Goal: Book appointment/travel/reservation

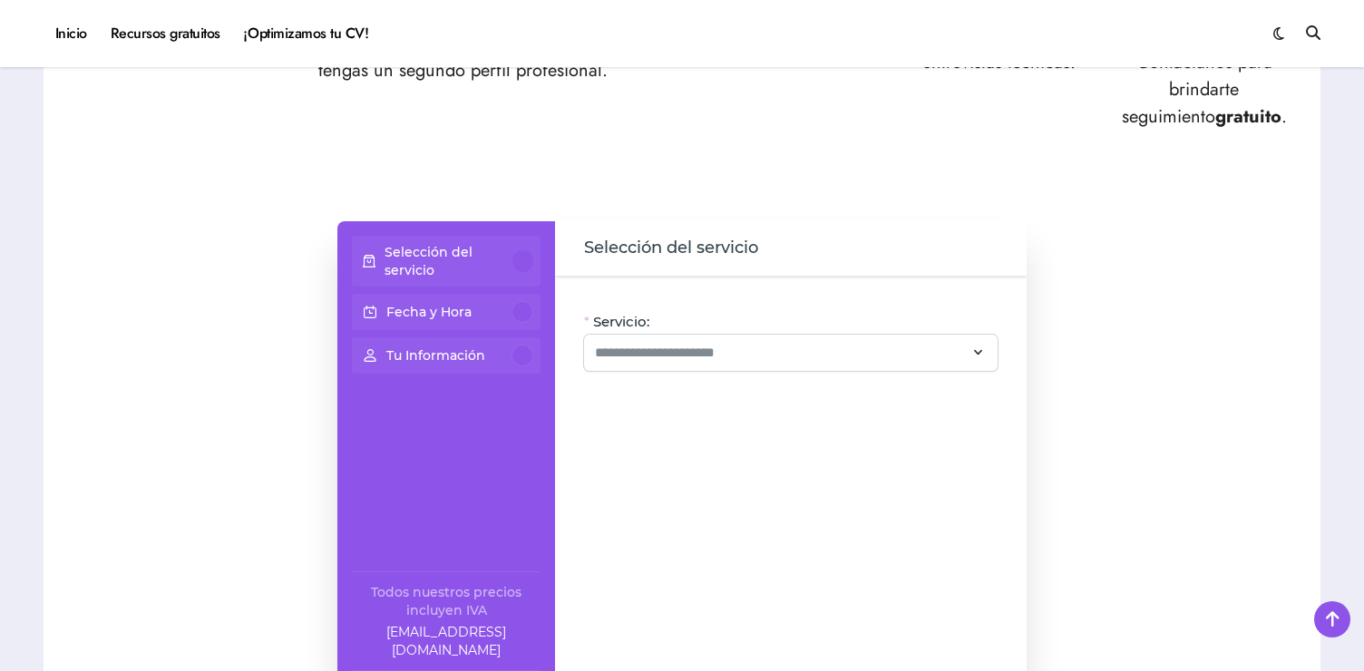
scroll to position [1043, 0]
click at [706, 354] on input "Servicio:" at bounding box center [780, 355] width 370 height 22
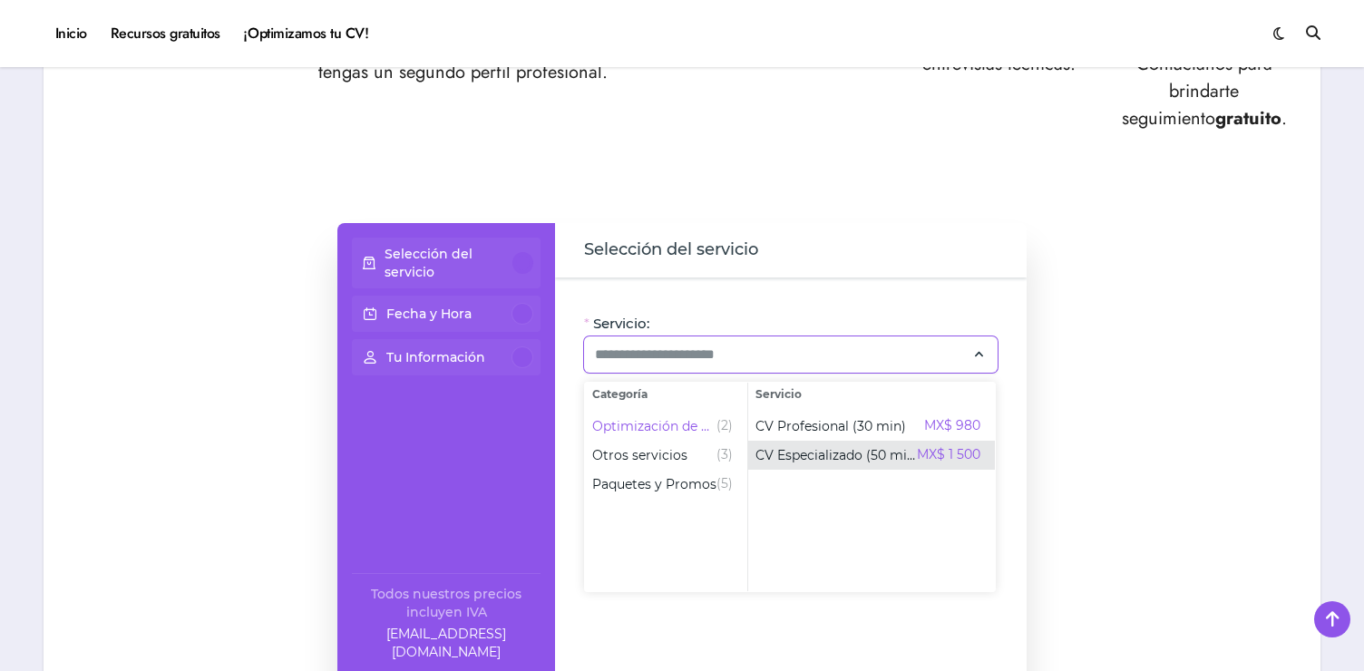
click at [802, 456] on span "CV Especializado (50 min)" at bounding box center [836, 455] width 161 height 18
type input "**********"
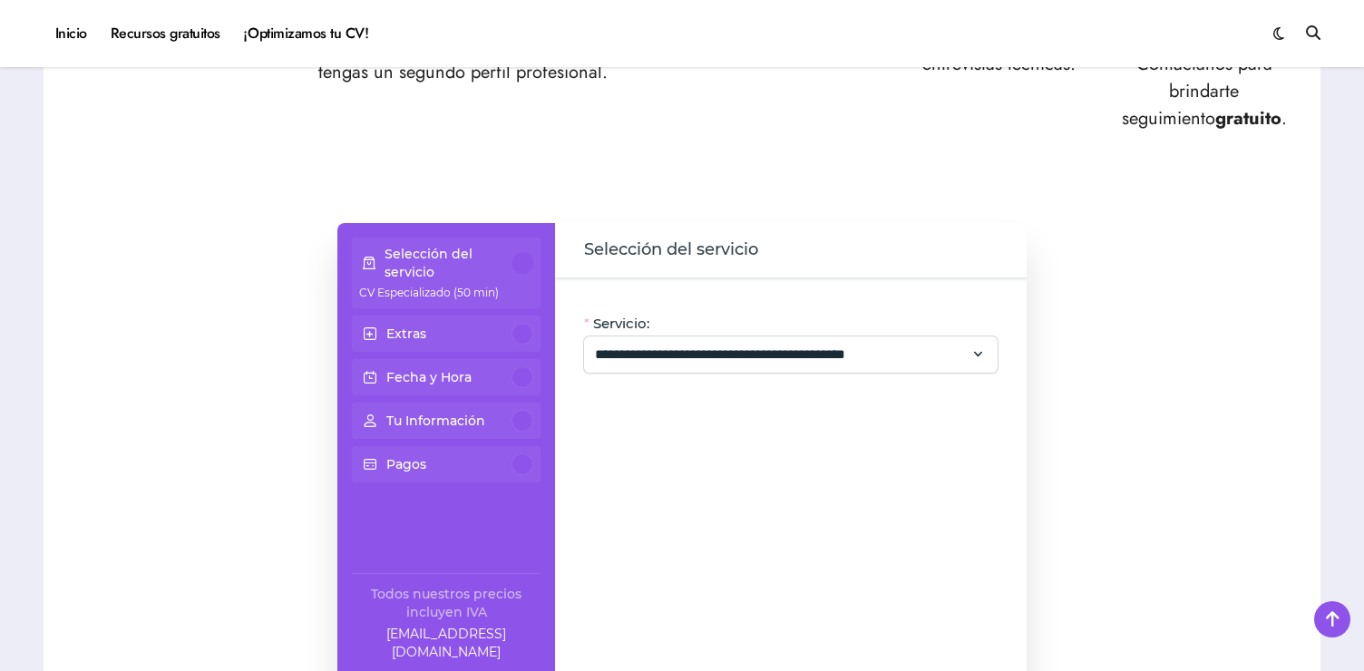
click at [503, 336] on div "Extras" at bounding box center [446, 334] width 174 height 22
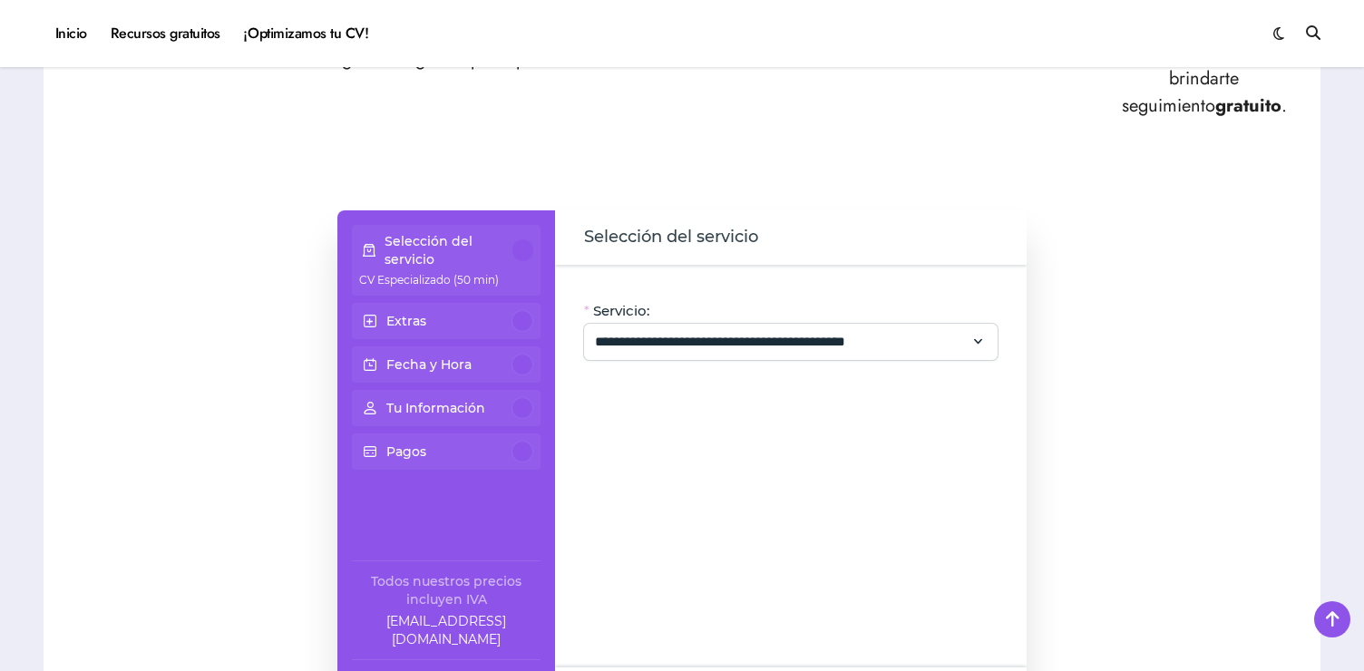
click at [523, 322] on div at bounding box center [523, 321] width 22 height 22
click at [373, 327] on span at bounding box center [370, 321] width 22 height 33
click at [370, 320] on span at bounding box center [370, 321] width 22 height 33
click at [454, 327] on div "Extras" at bounding box center [446, 321] width 174 height 22
click at [526, 325] on div at bounding box center [523, 321] width 22 height 22
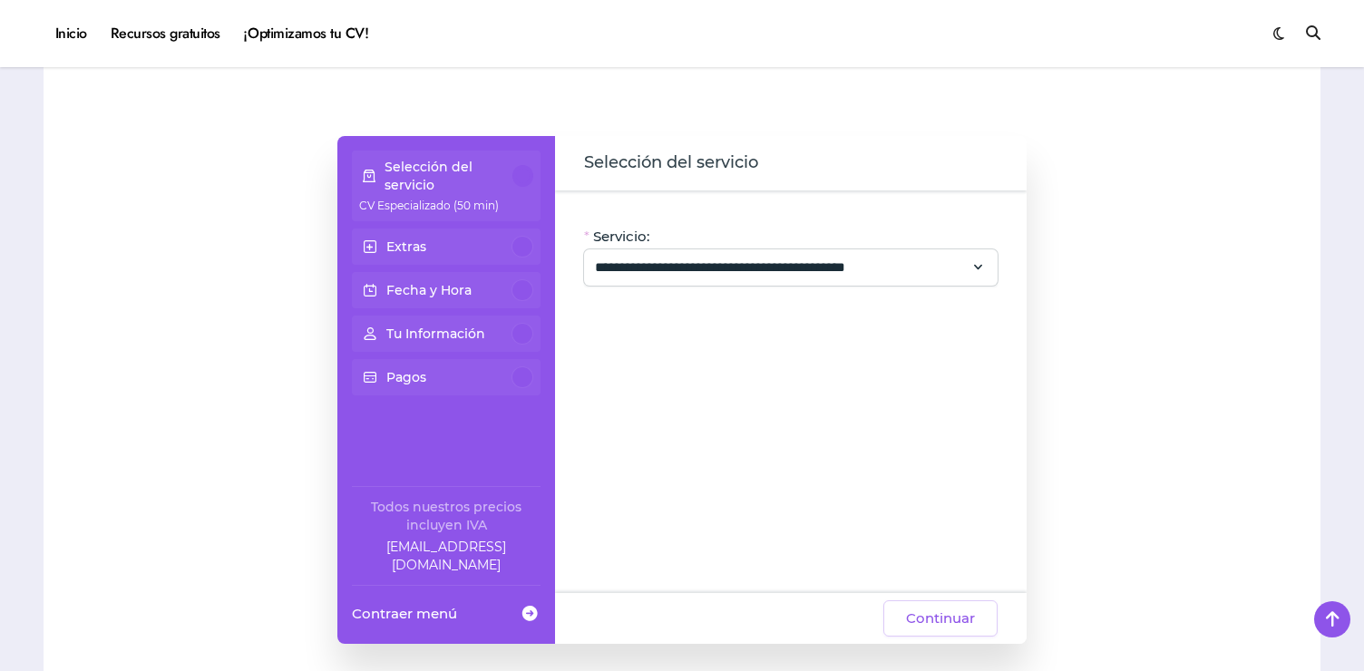
scroll to position [1142, 0]
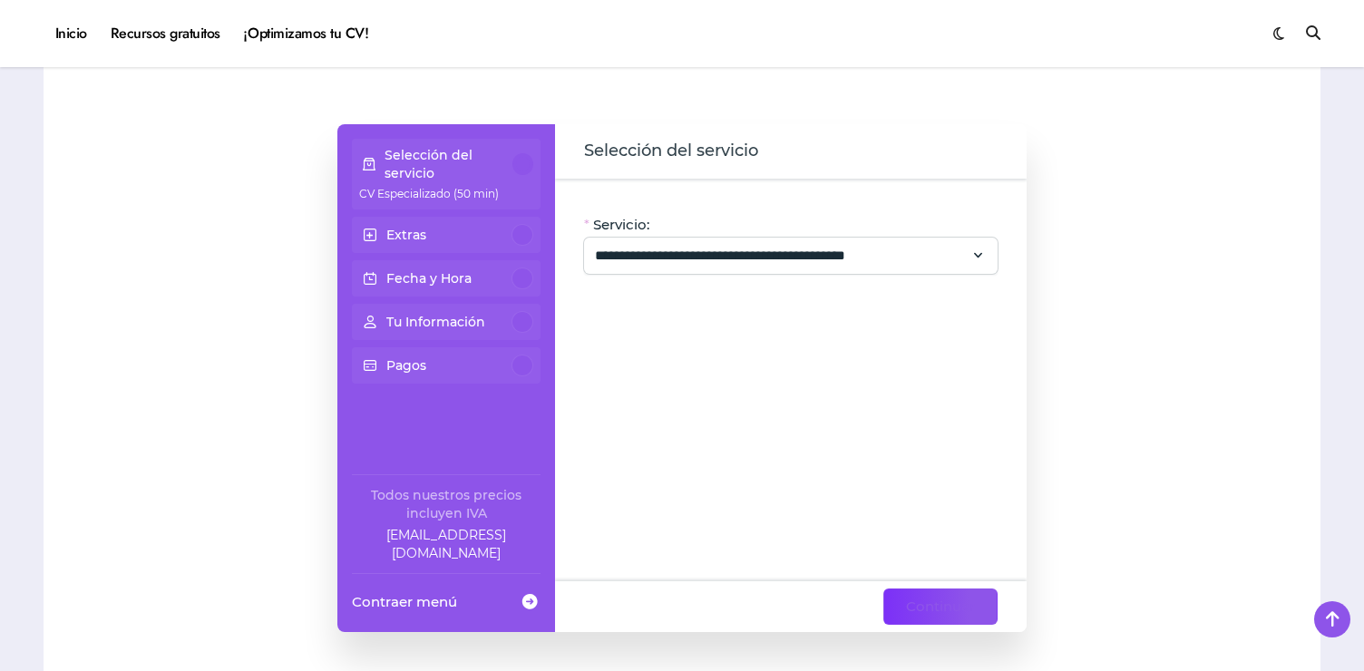
click at [960, 613] on span "Continuar" at bounding box center [940, 607] width 69 height 22
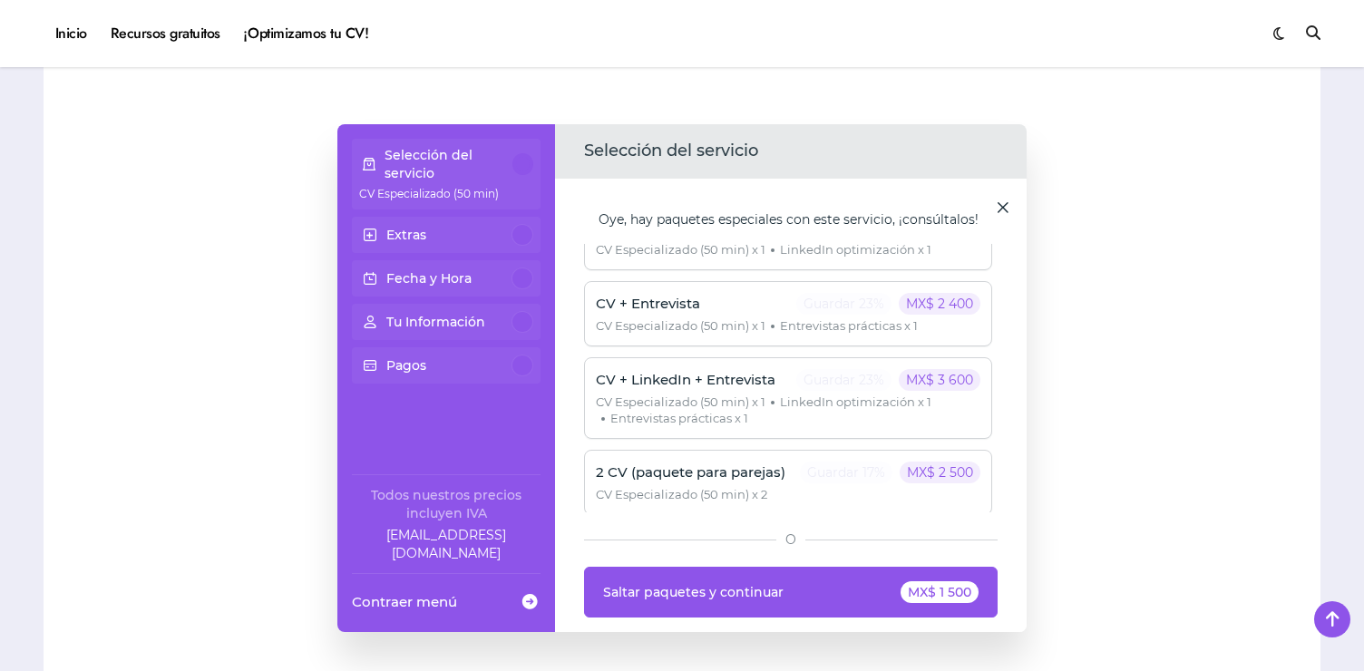
scroll to position [37, 0]
click at [914, 402] on span "LinkedIn optimización x 1" at bounding box center [849, 404] width 166 height 16
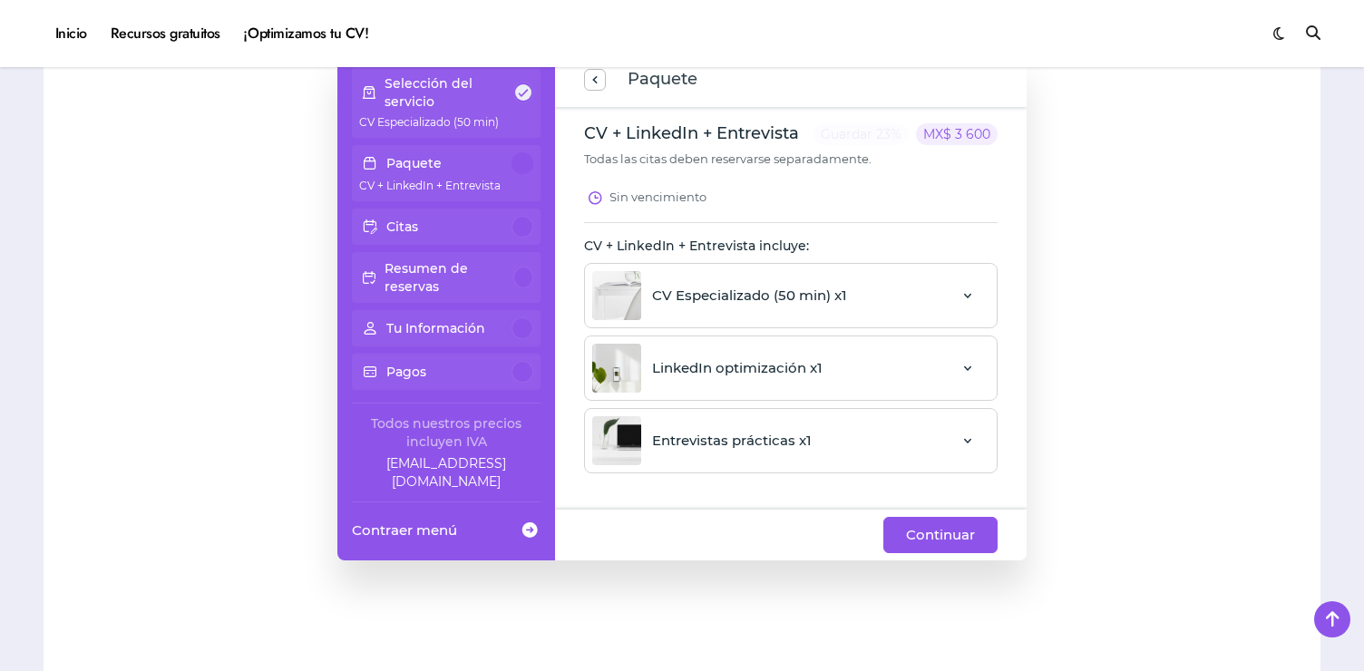
scroll to position [1222, 0]
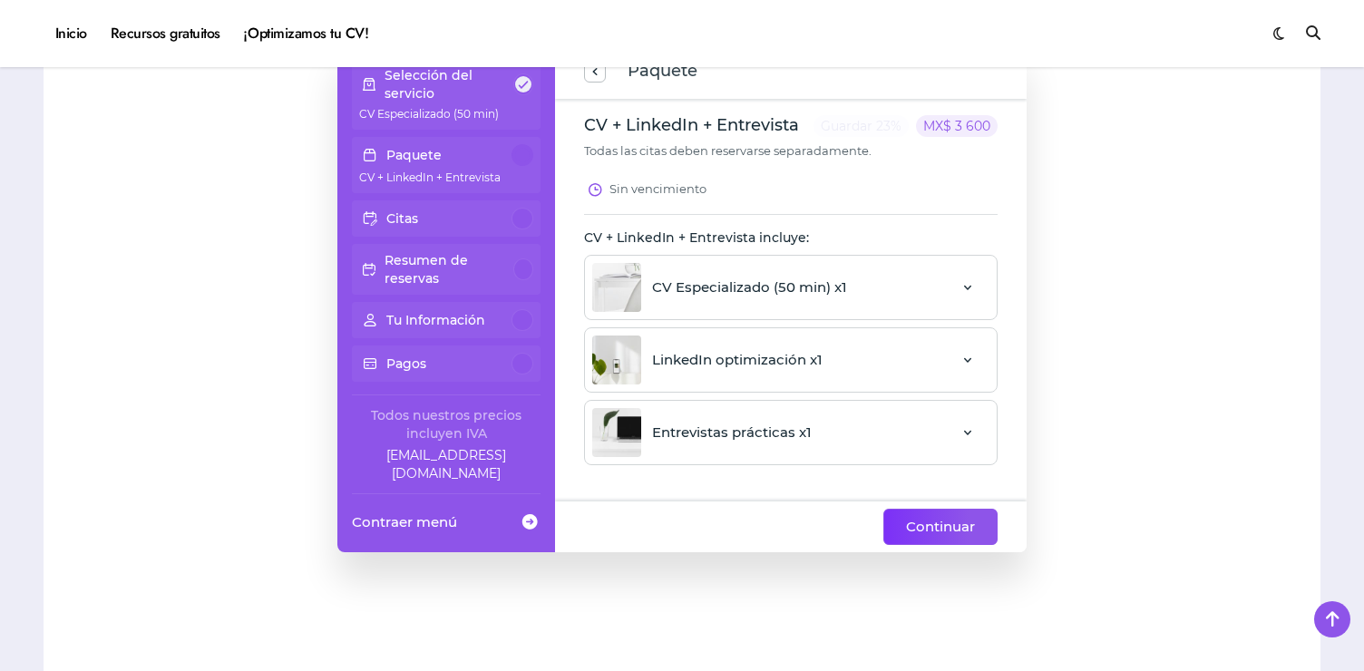
click at [952, 527] on span "Continuar" at bounding box center [940, 527] width 69 height 22
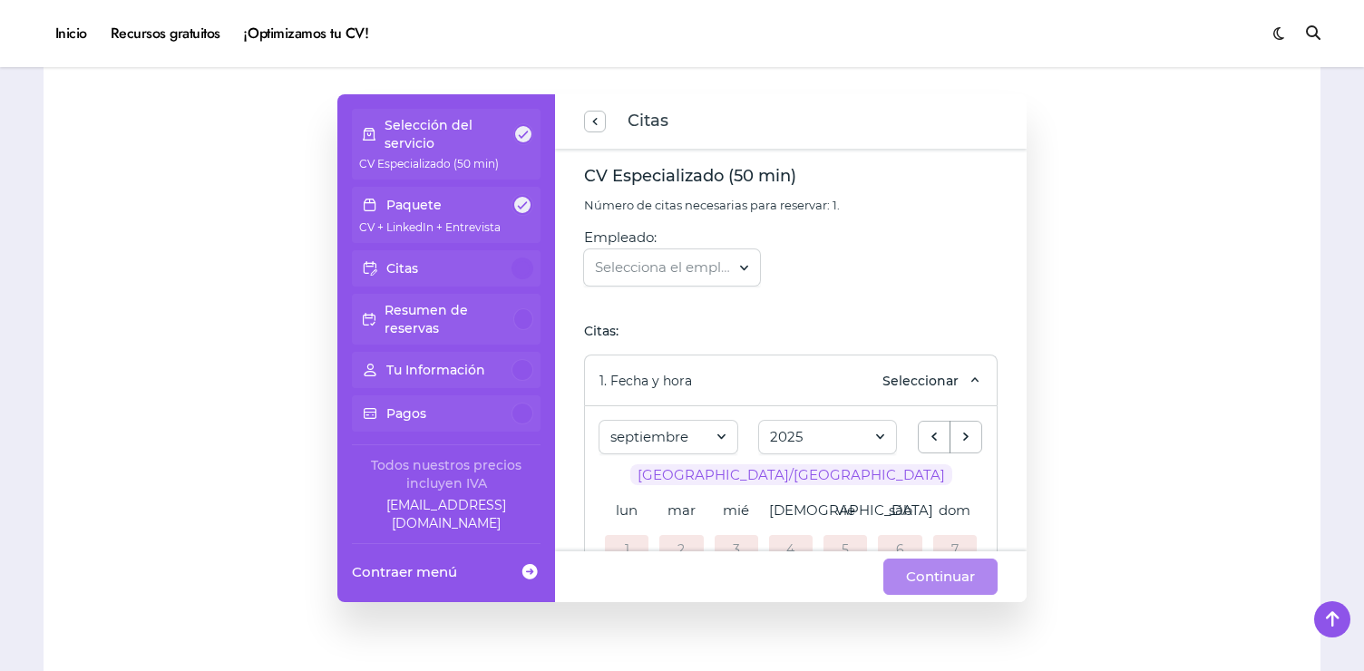
scroll to position [1168, 0]
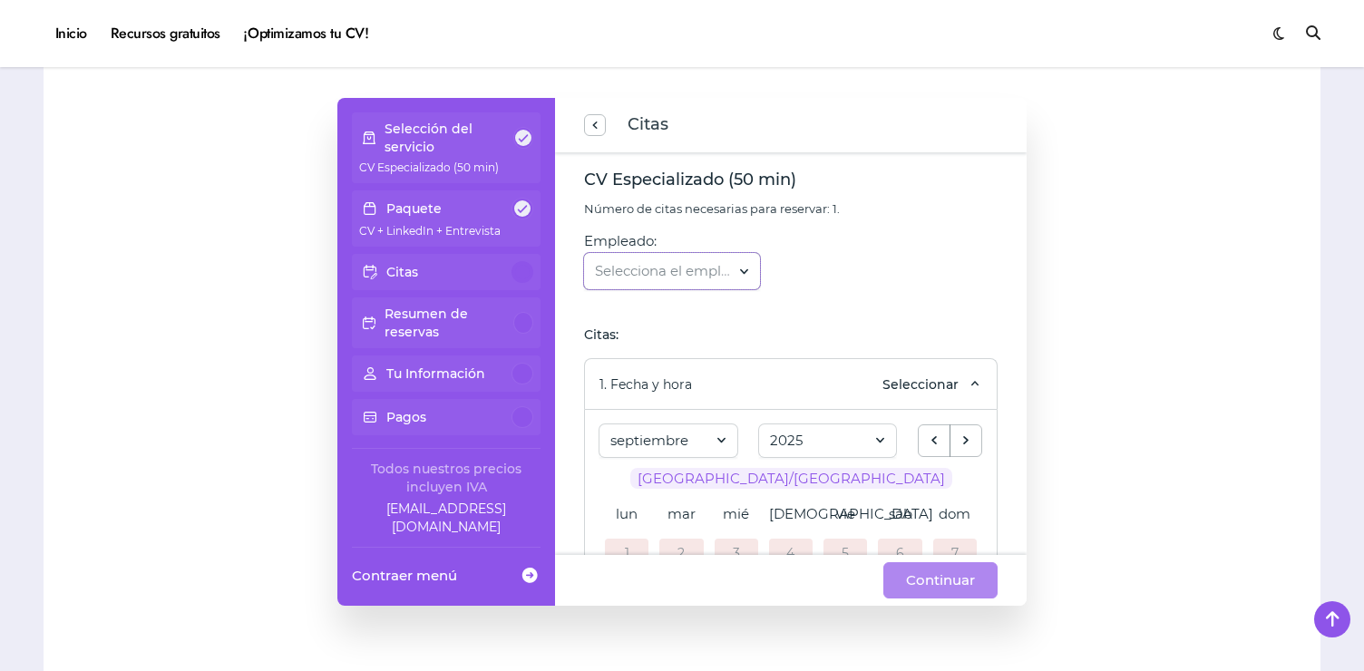
click at [753, 269] on span at bounding box center [745, 271] width 16 height 24
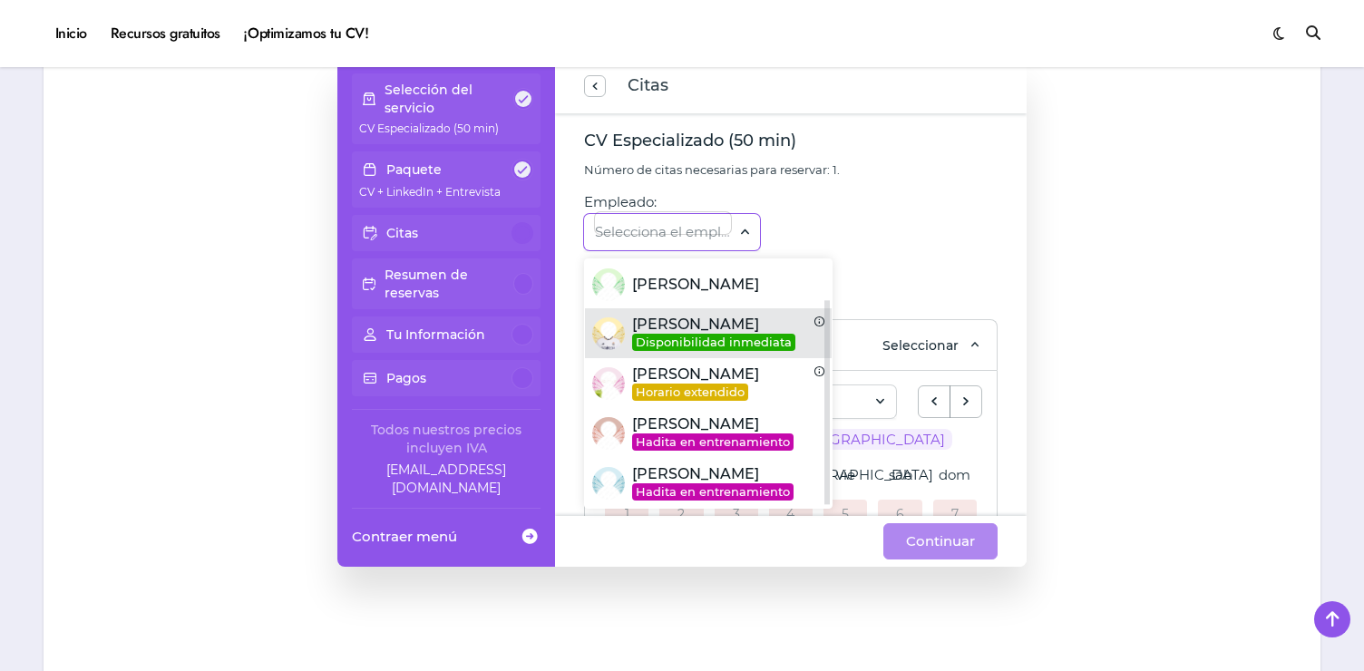
scroll to position [45, 0]
click at [725, 336] on span "Disponibilidad inmediata" at bounding box center [713, 342] width 163 height 17
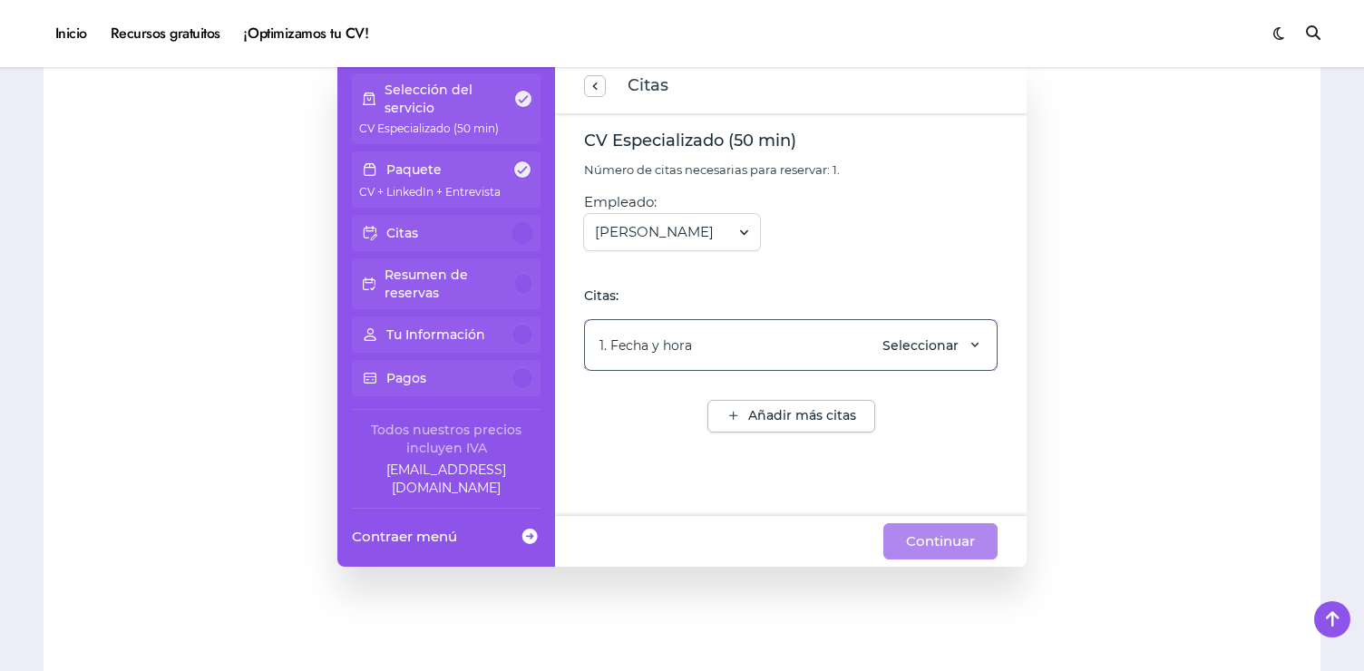
click at [962, 336] on div "Seleccionar" at bounding box center [933, 345] width 100 height 20
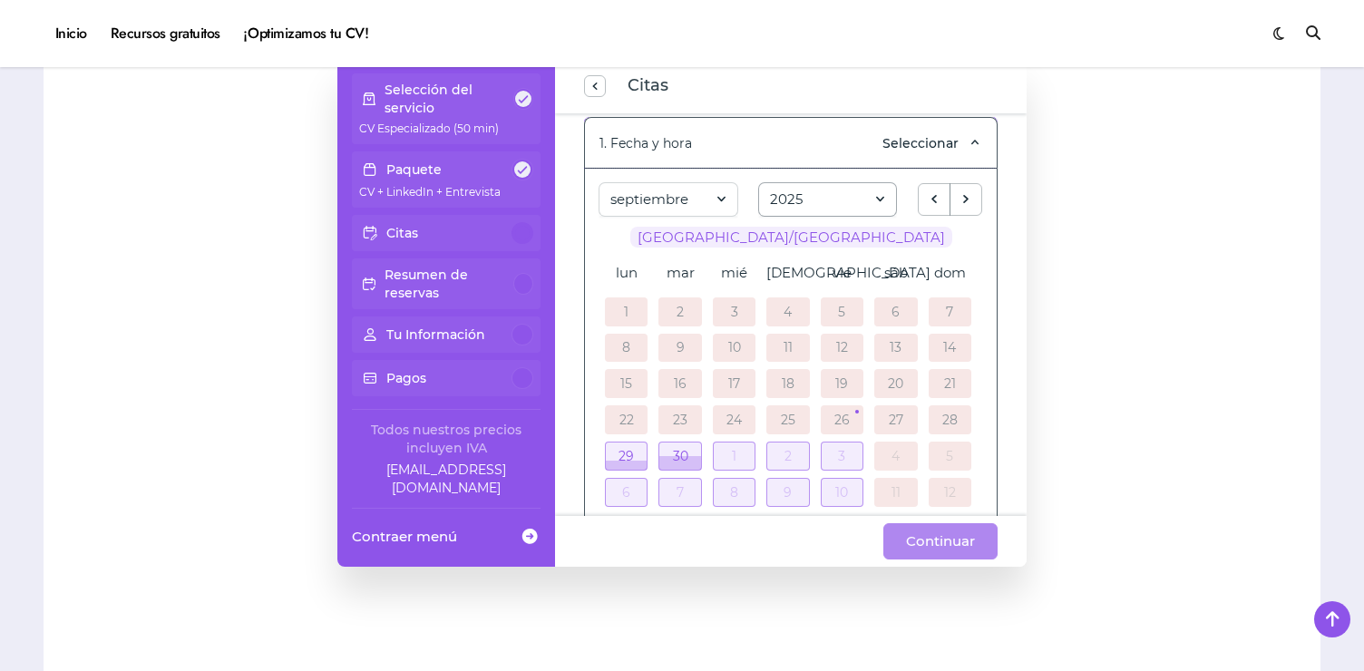
scroll to position [215, 0]
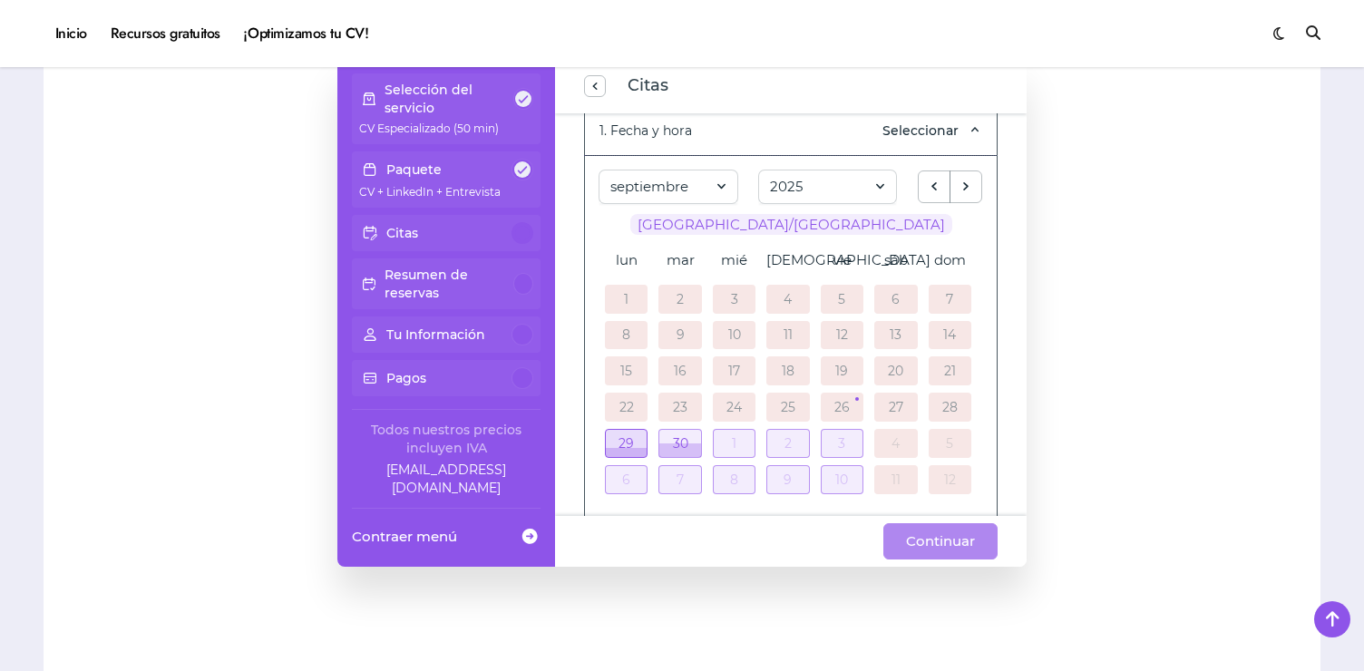
click at [622, 448] on div at bounding box center [626, 452] width 41 height 9
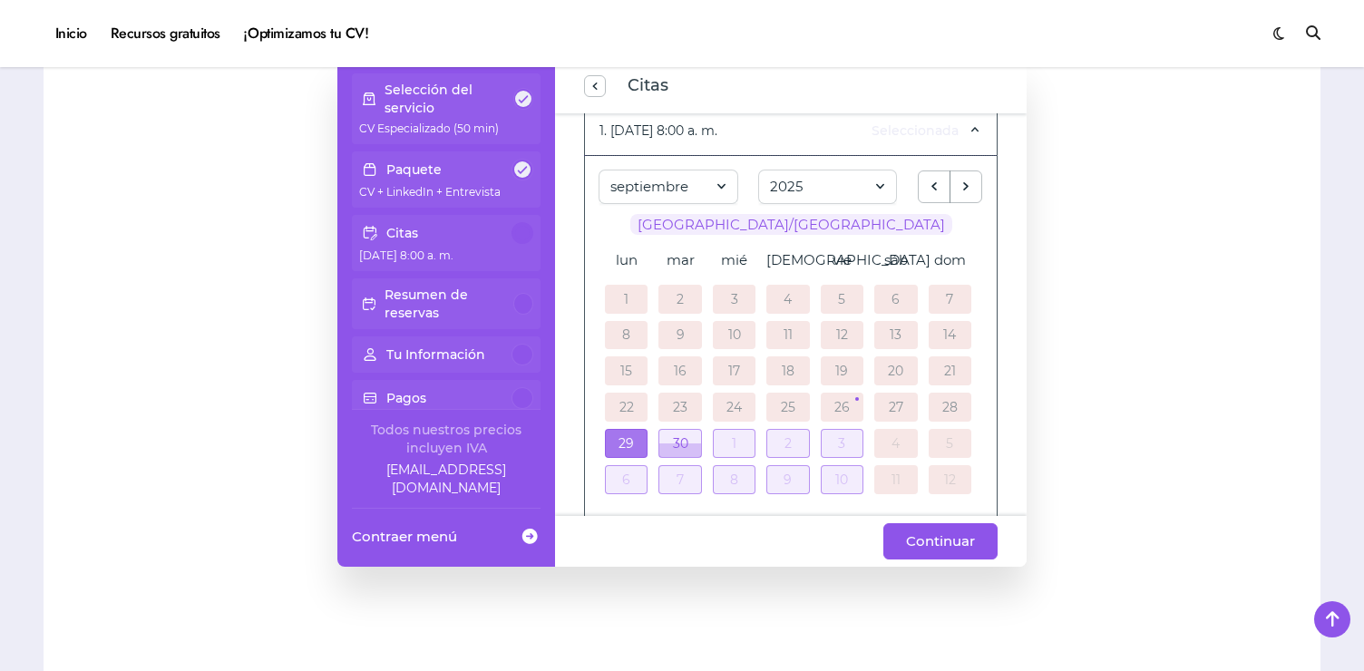
scroll to position [392, 0]
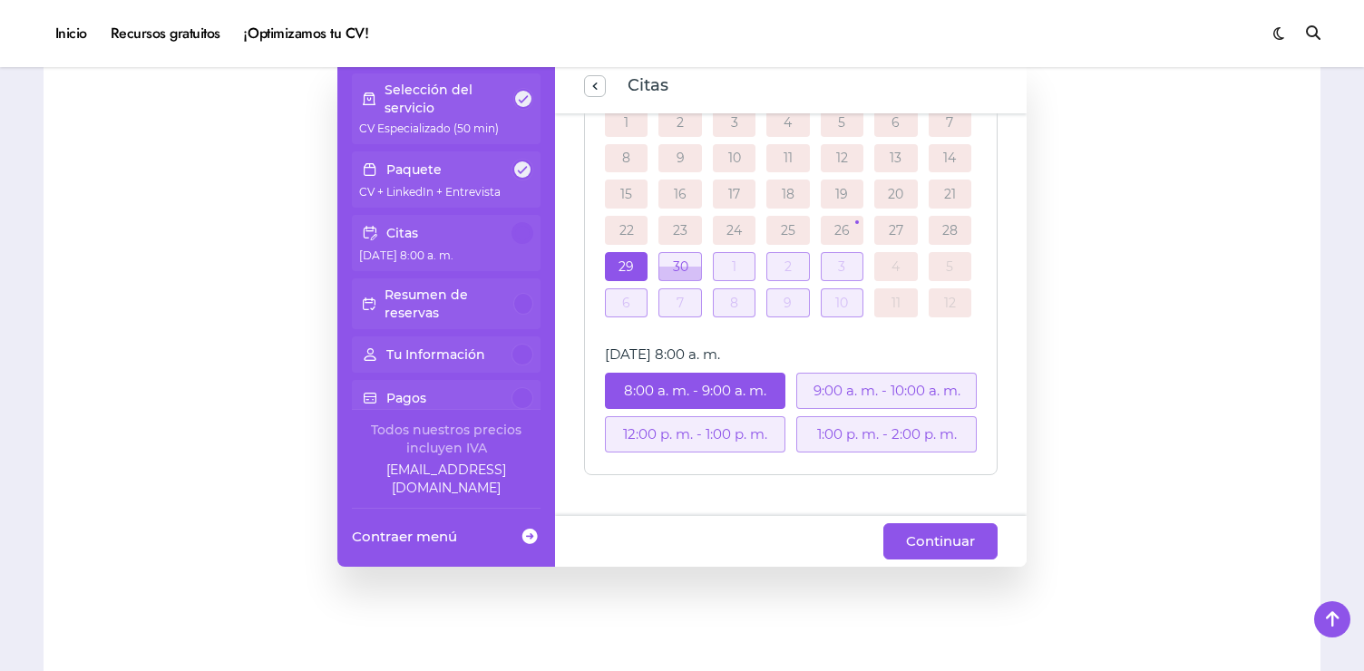
click at [943, 560] on div "Continuar" at bounding box center [791, 541] width 472 height 51
click at [953, 544] on span "Continuar" at bounding box center [940, 542] width 69 height 22
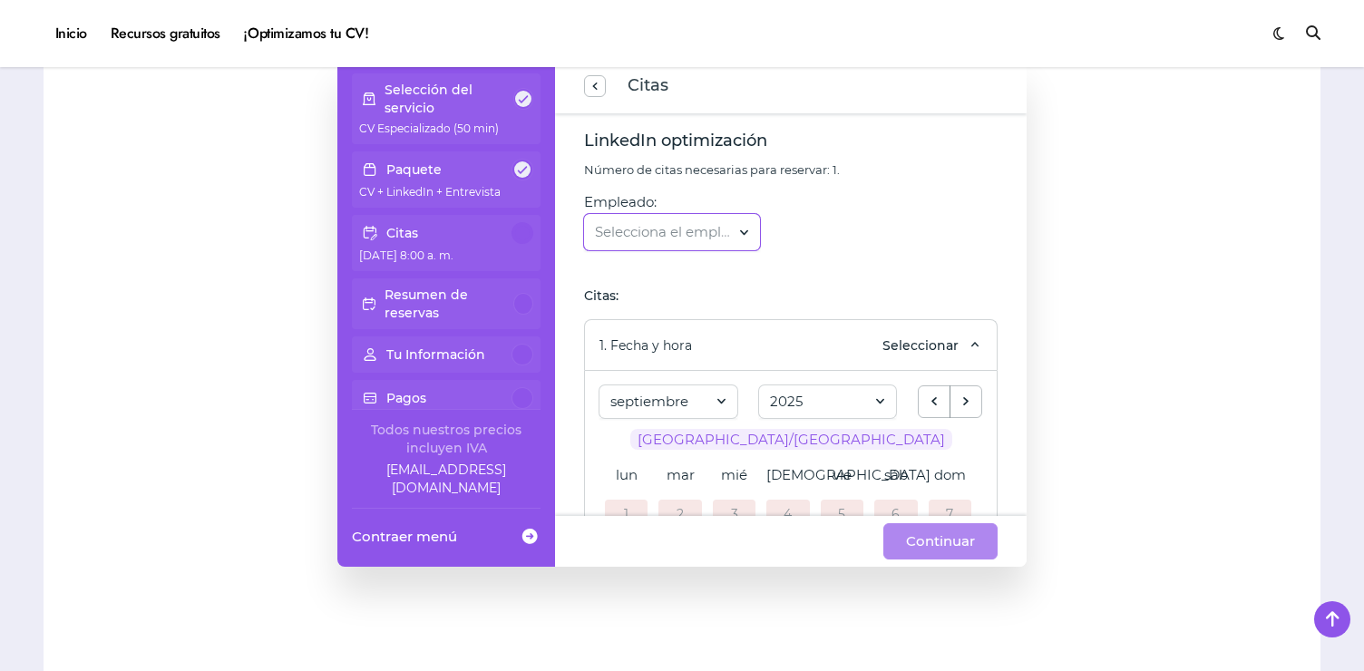
click at [760, 238] on div "Selecciona el empleado..." at bounding box center [672, 232] width 176 height 36
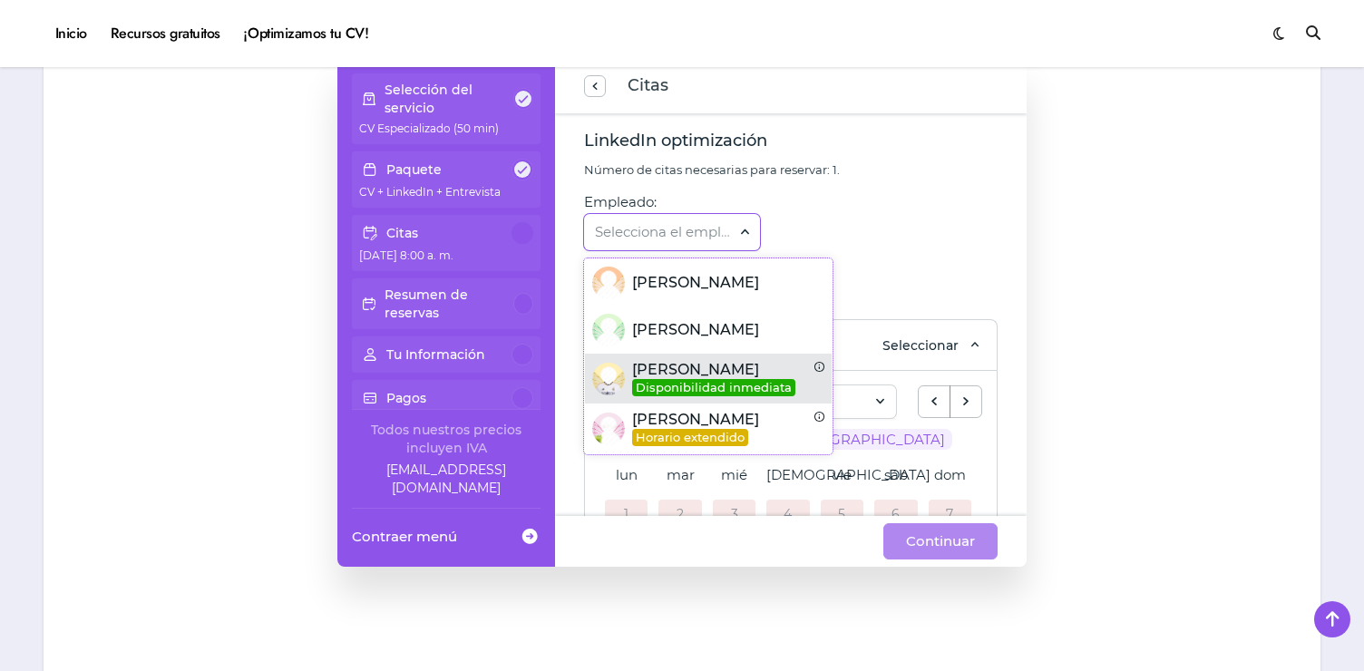
click at [709, 374] on span "[PERSON_NAME]" at bounding box center [695, 370] width 127 height 18
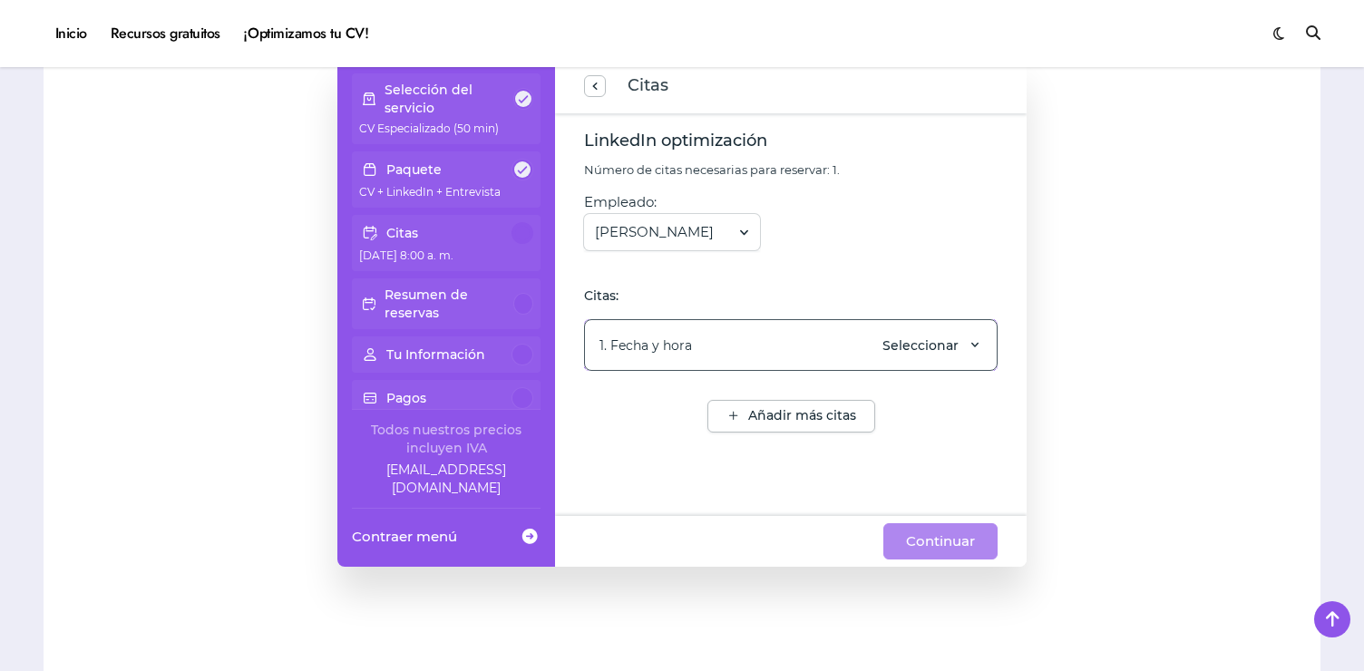
click at [936, 349] on span "Seleccionar" at bounding box center [921, 346] width 76 height 18
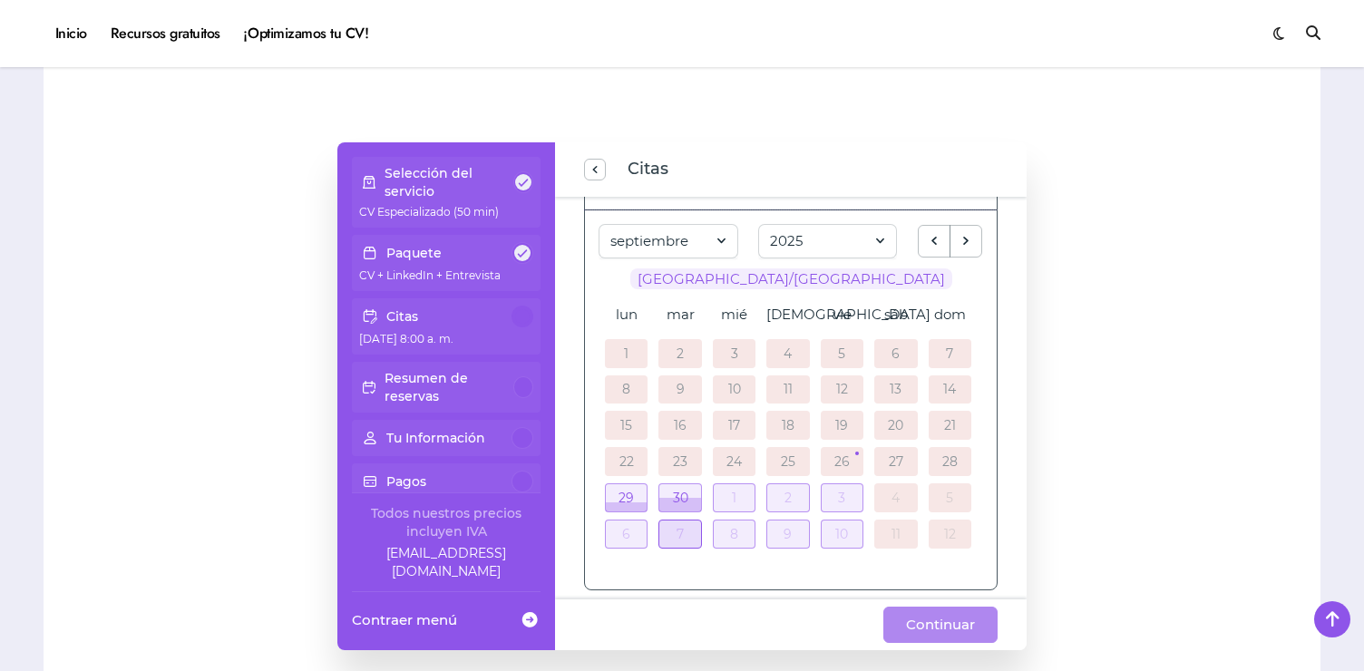
scroll to position [249, 0]
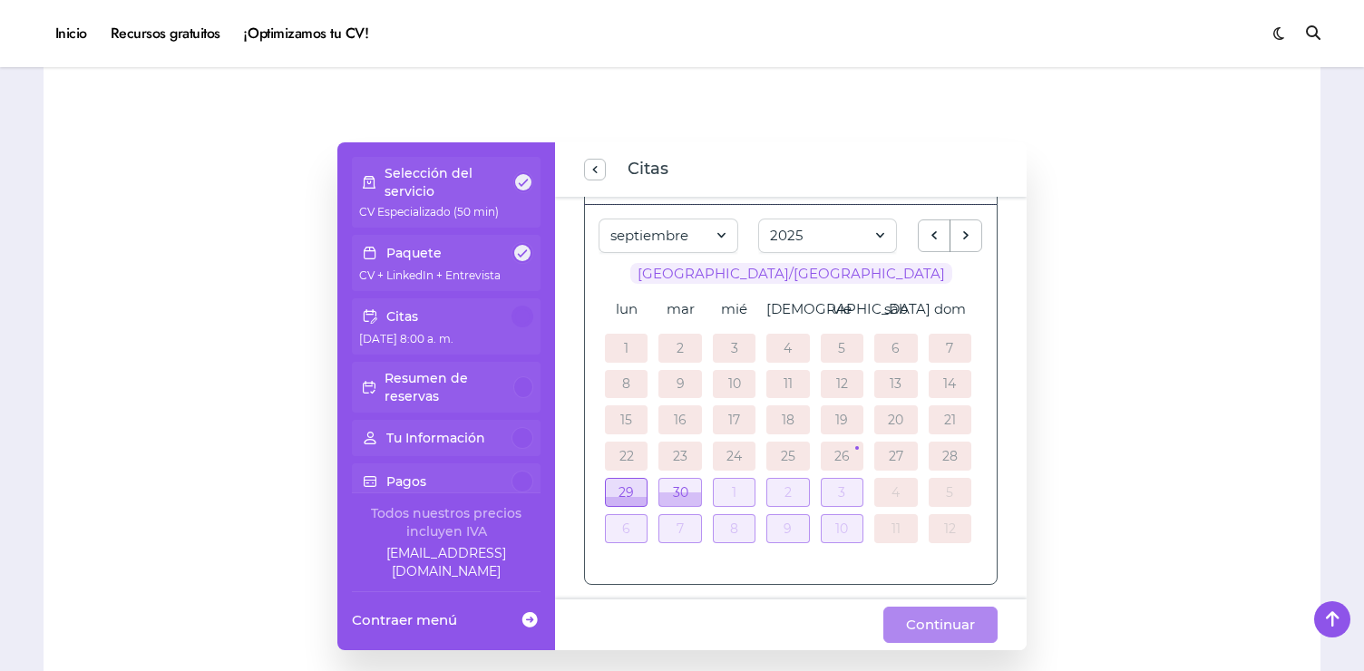
click at [630, 497] on div at bounding box center [626, 501] width 41 height 9
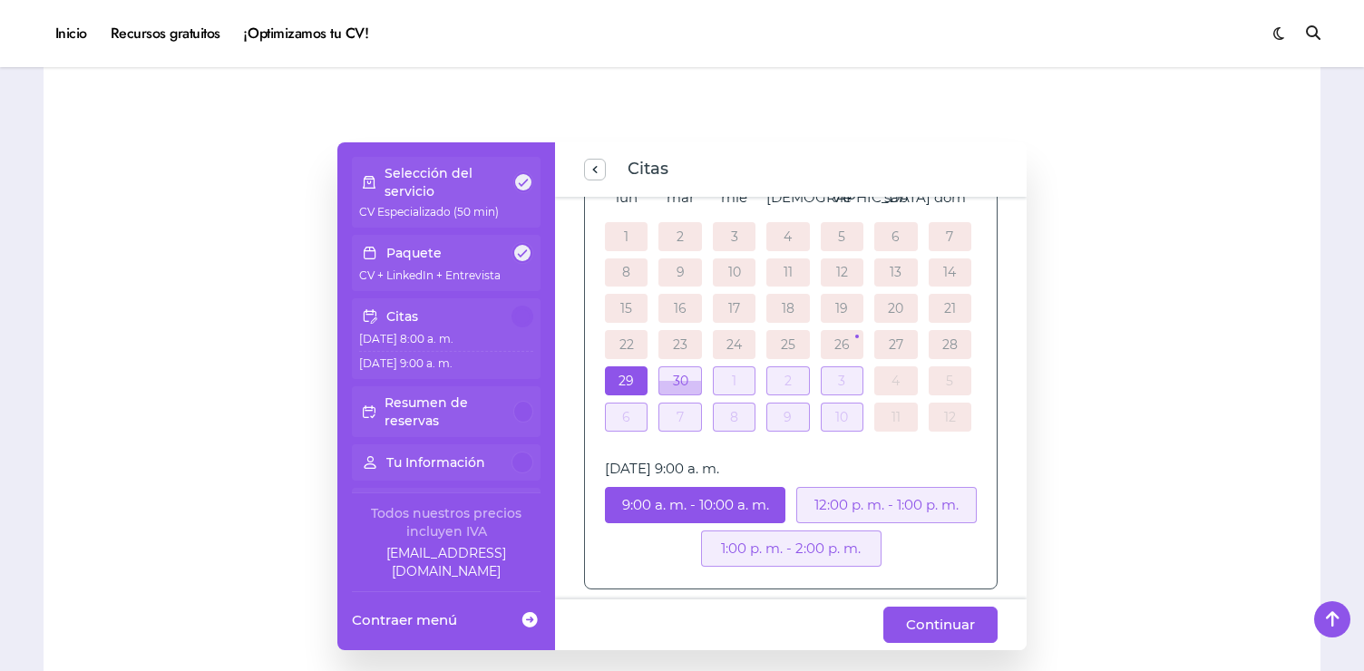
scroll to position [392, 0]
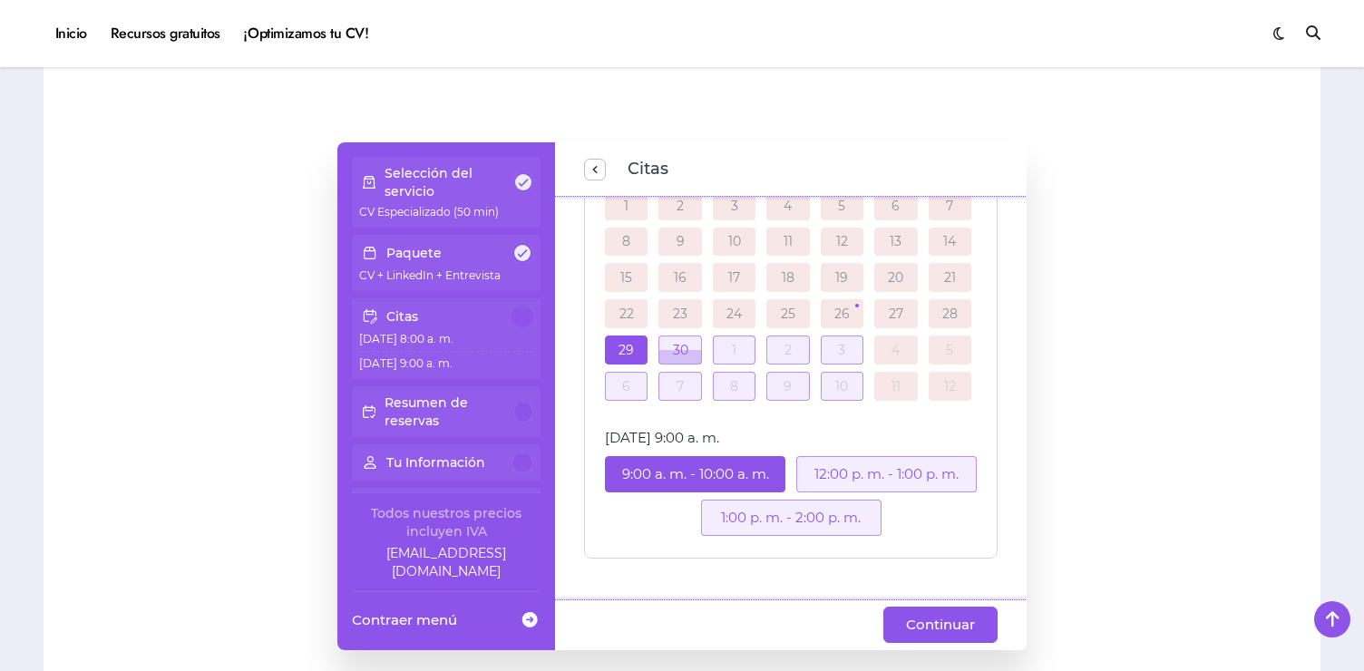
click at [882, 469] on div "12:00 p. m. - 1:00 p. m." at bounding box center [886, 474] width 181 height 36
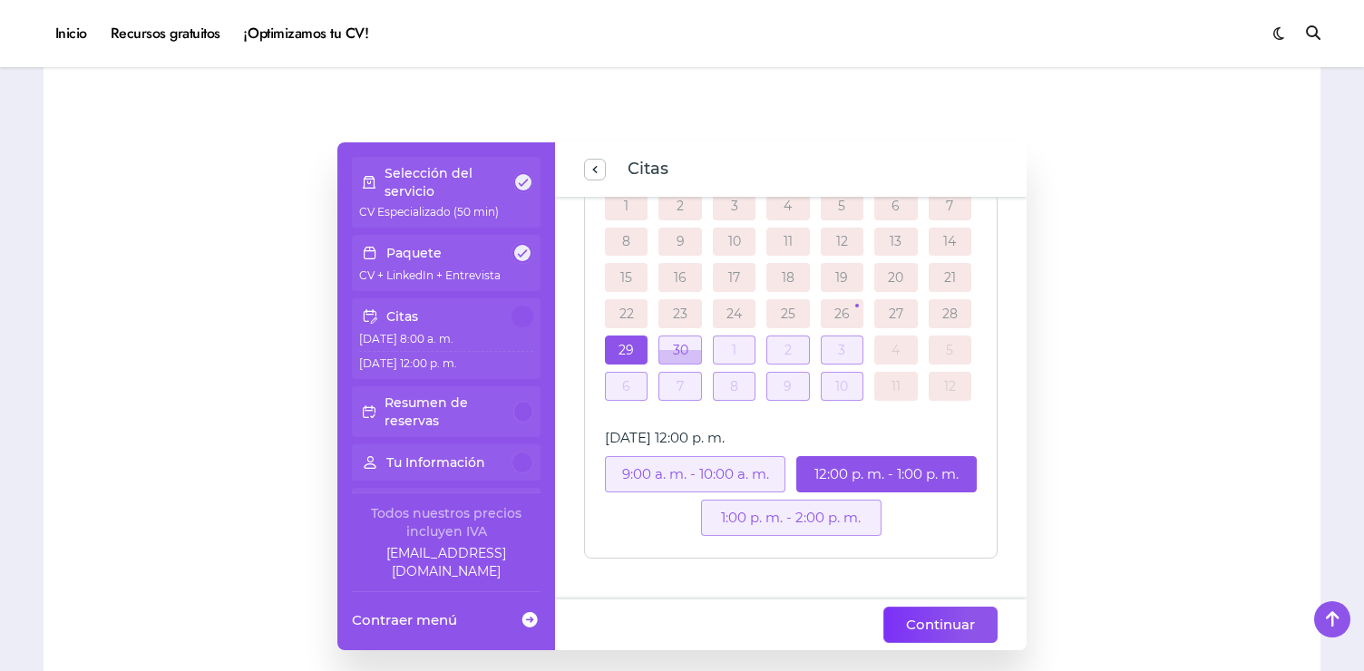
click at [908, 624] on span "Continuar" at bounding box center [940, 625] width 69 height 22
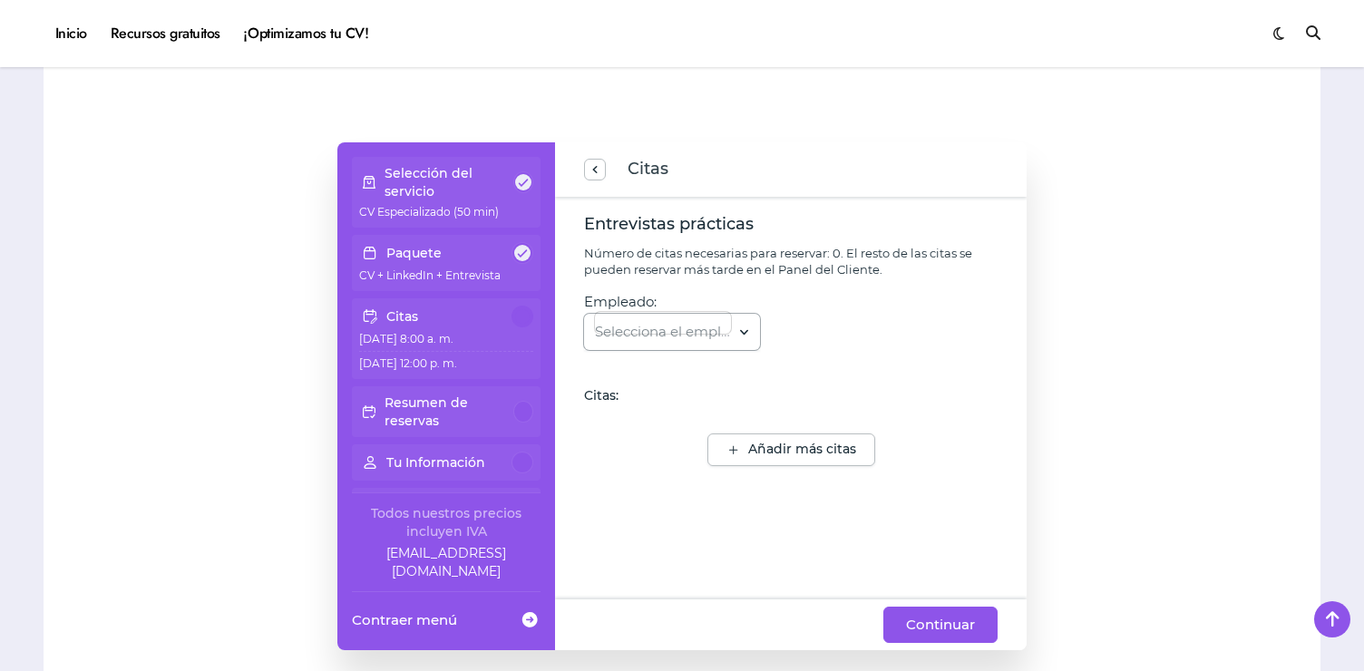
click at [731, 327] on input "Empleado:" at bounding box center [663, 323] width 136 height 22
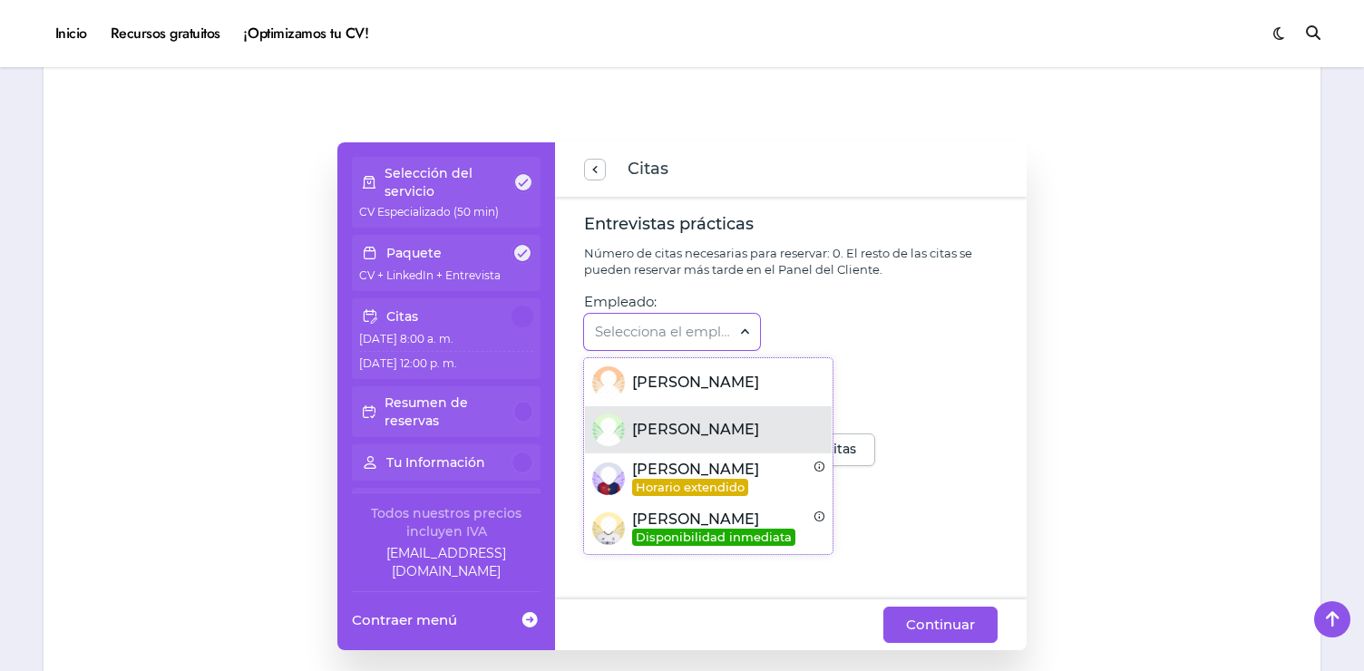
click at [687, 438] on span "[PERSON_NAME]" at bounding box center [717, 430] width 170 height 18
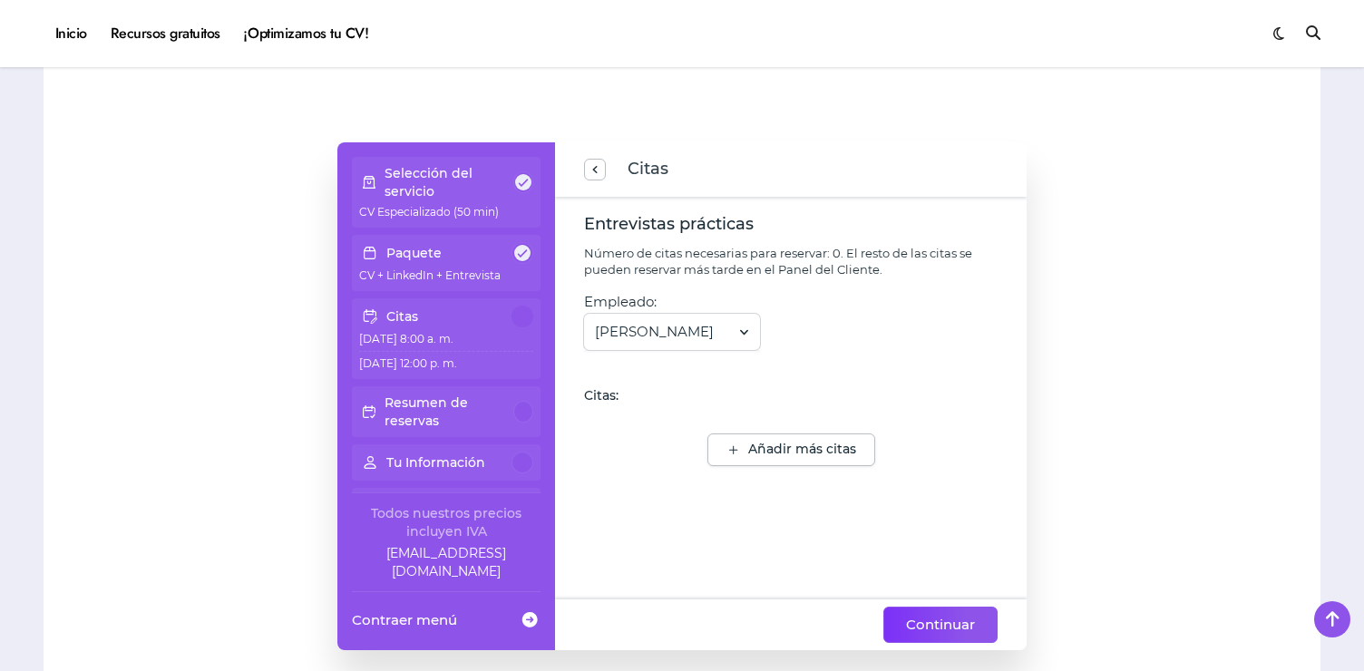
click at [958, 639] on button "Continuar" at bounding box center [941, 625] width 114 height 36
click at [979, 622] on button "Continuar" at bounding box center [941, 625] width 114 height 36
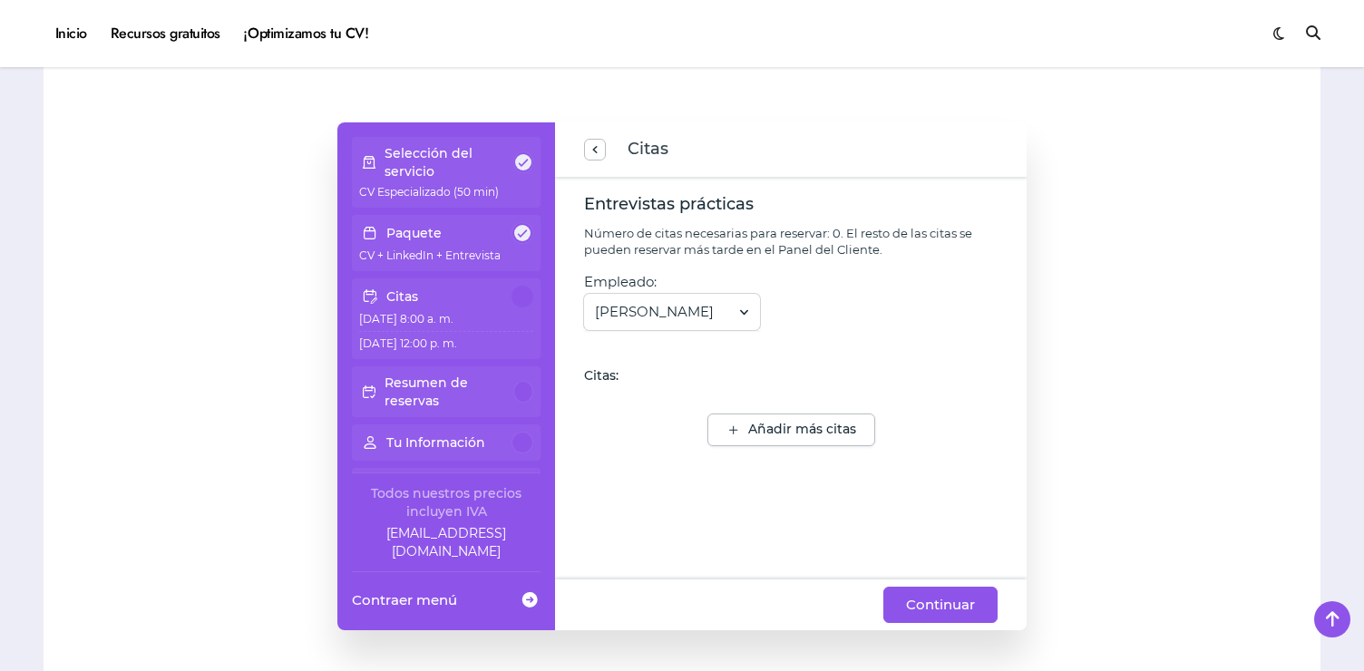
scroll to position [1141, 0]
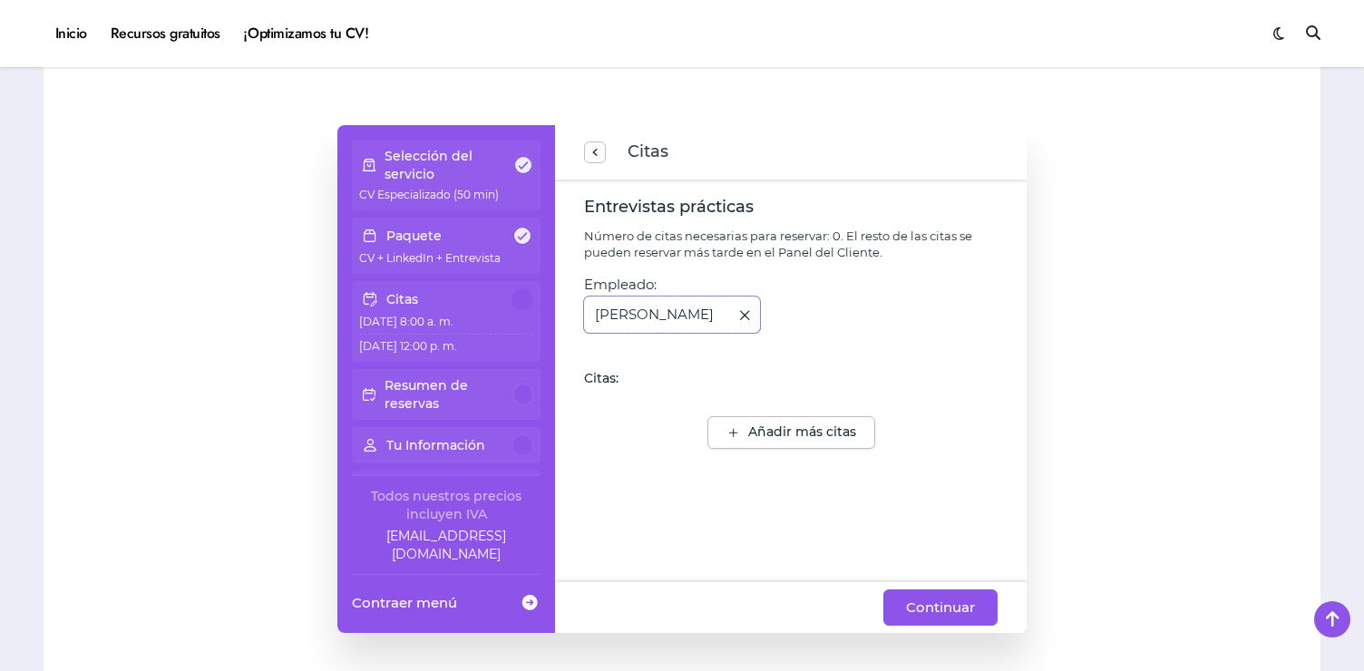
click at [753, 303] on span at bounding box center [745, 315] width 16 height 24
click at [760, 325] on div "Selecciona el empleado..." at bounding box center [672, 315] width 176 height 36
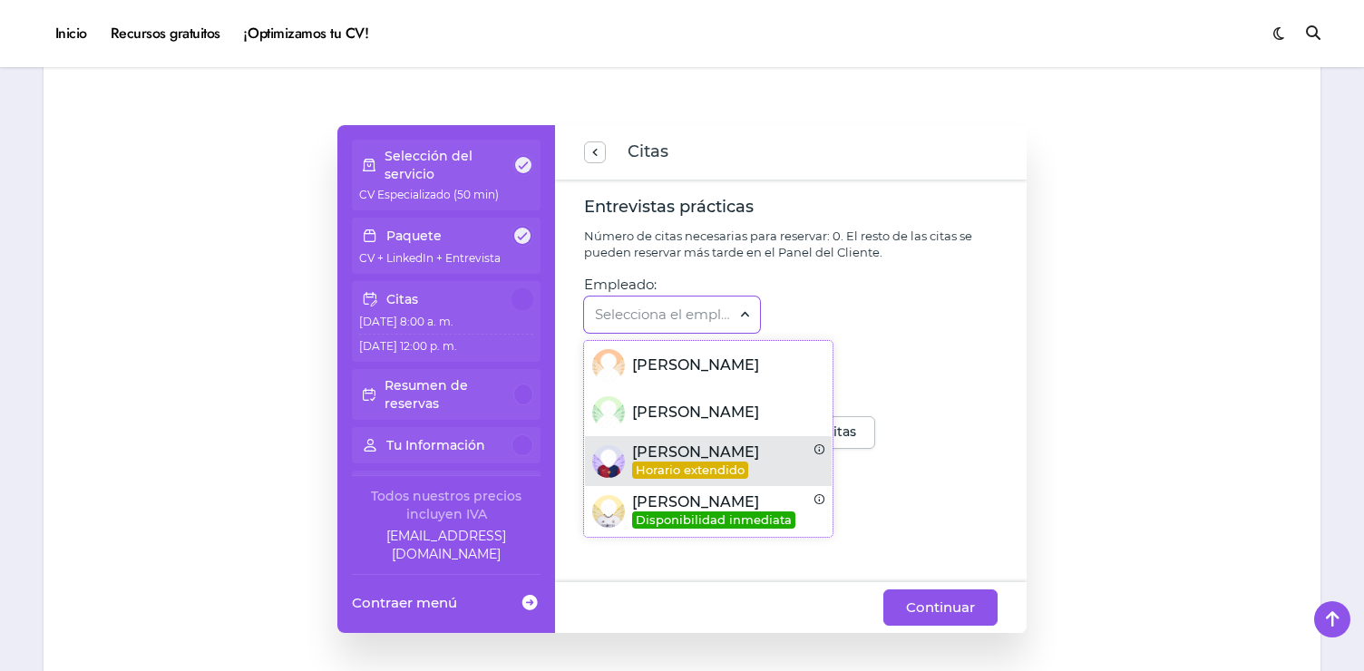
click at [728, 456] on span "[PERSON_NAME] extendido" at bounding box center [717, 461] width 170 height 35
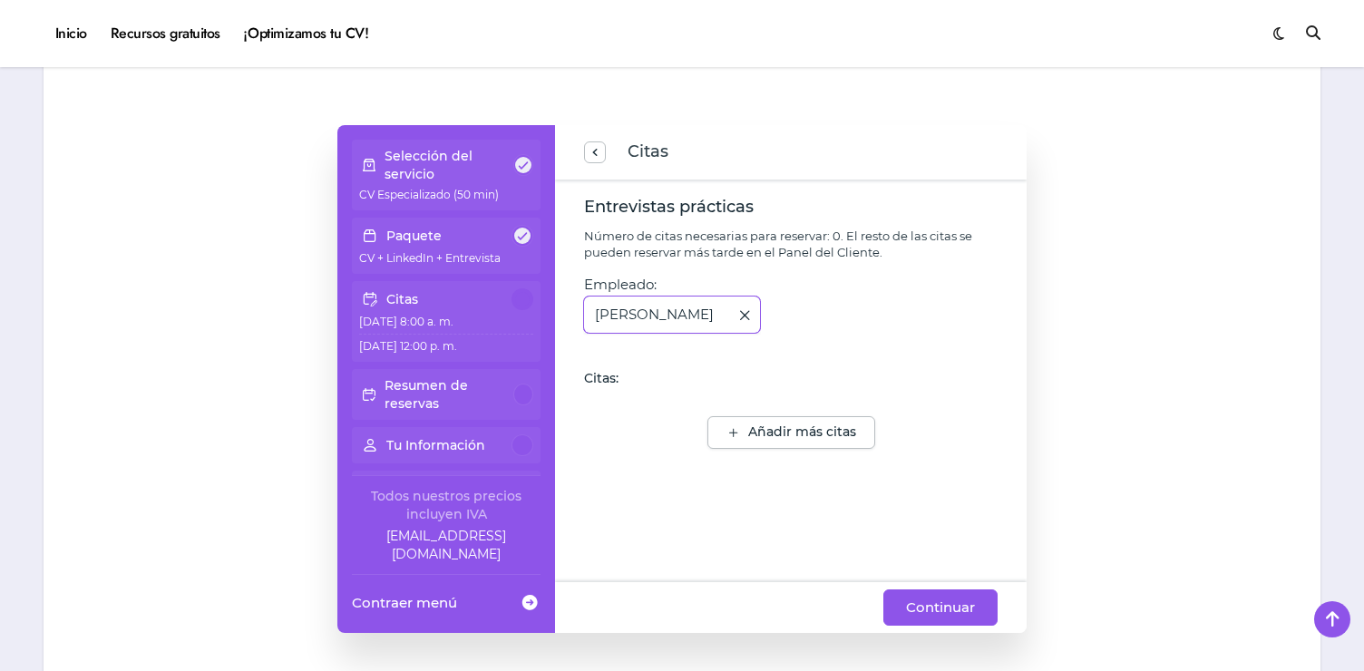
click at [753, 318] on span at bounding box center [745, 315] width 16 height 24
click at [731, 318] on div at bounding box center [663, 315] width 136 height 40
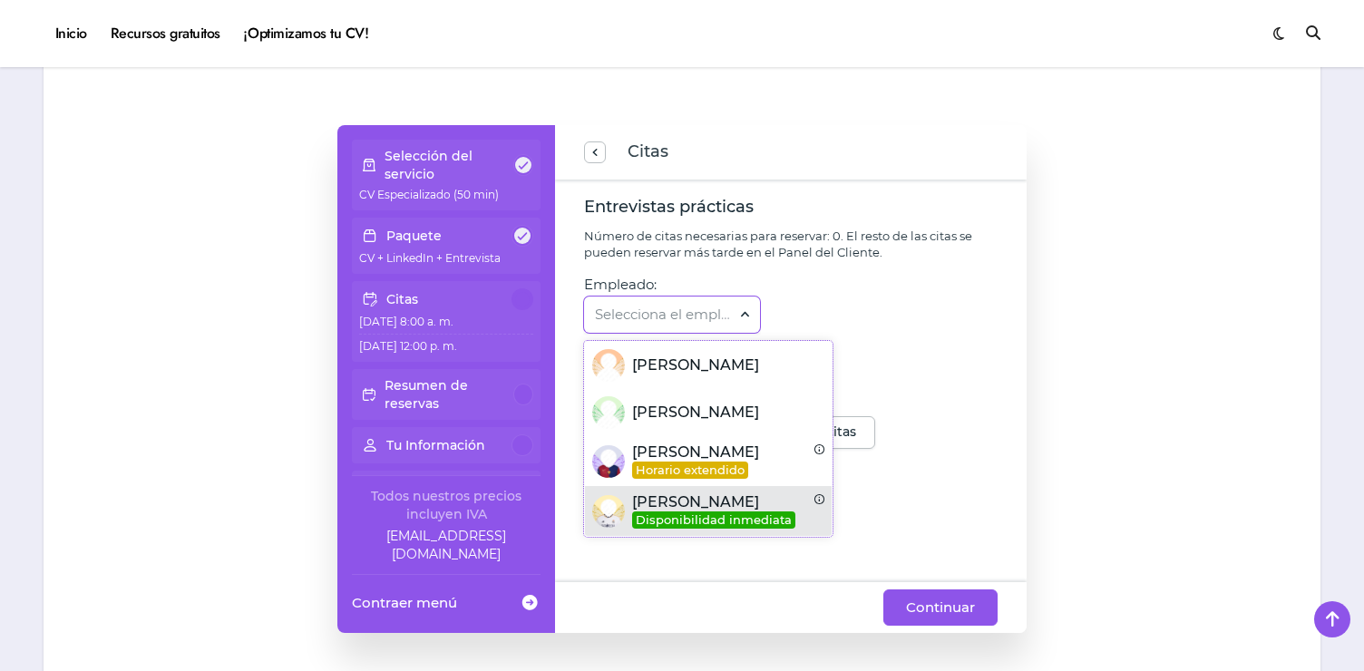
click at [678, 523] on span "Disponibilidad inmediata" at bounding box center [713, 520] width 163 height 17
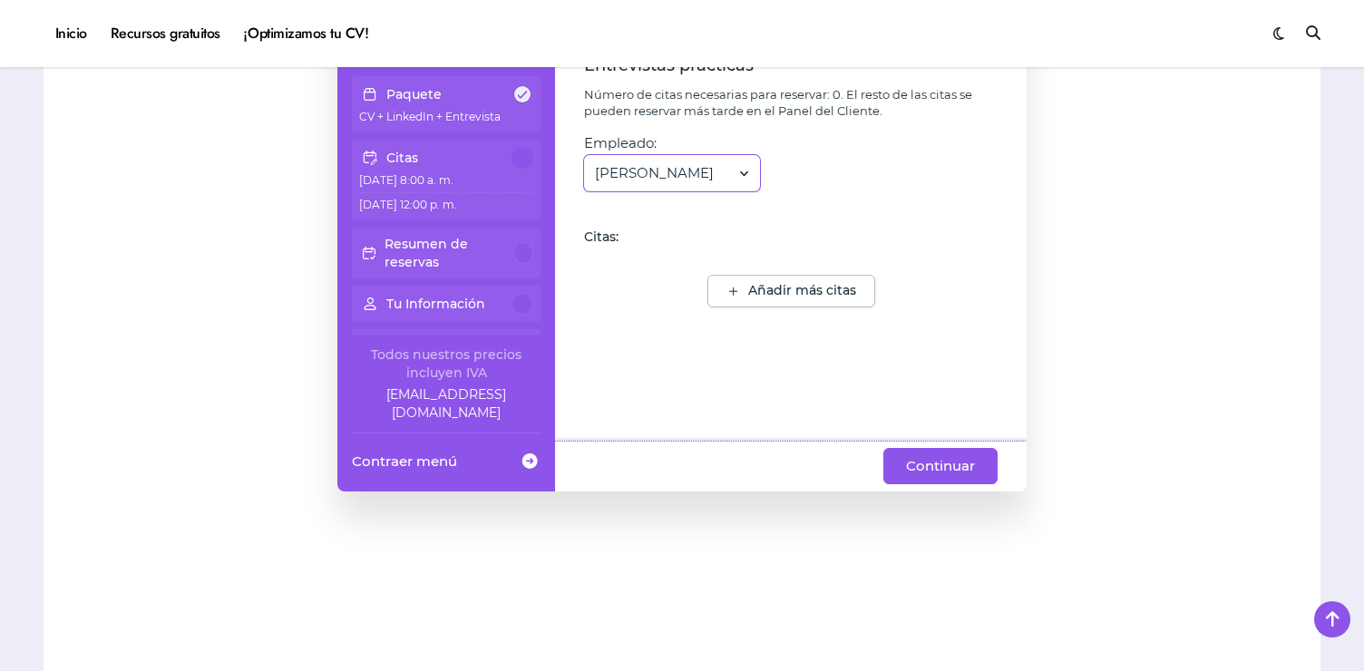
scroll to position [1286, 0]
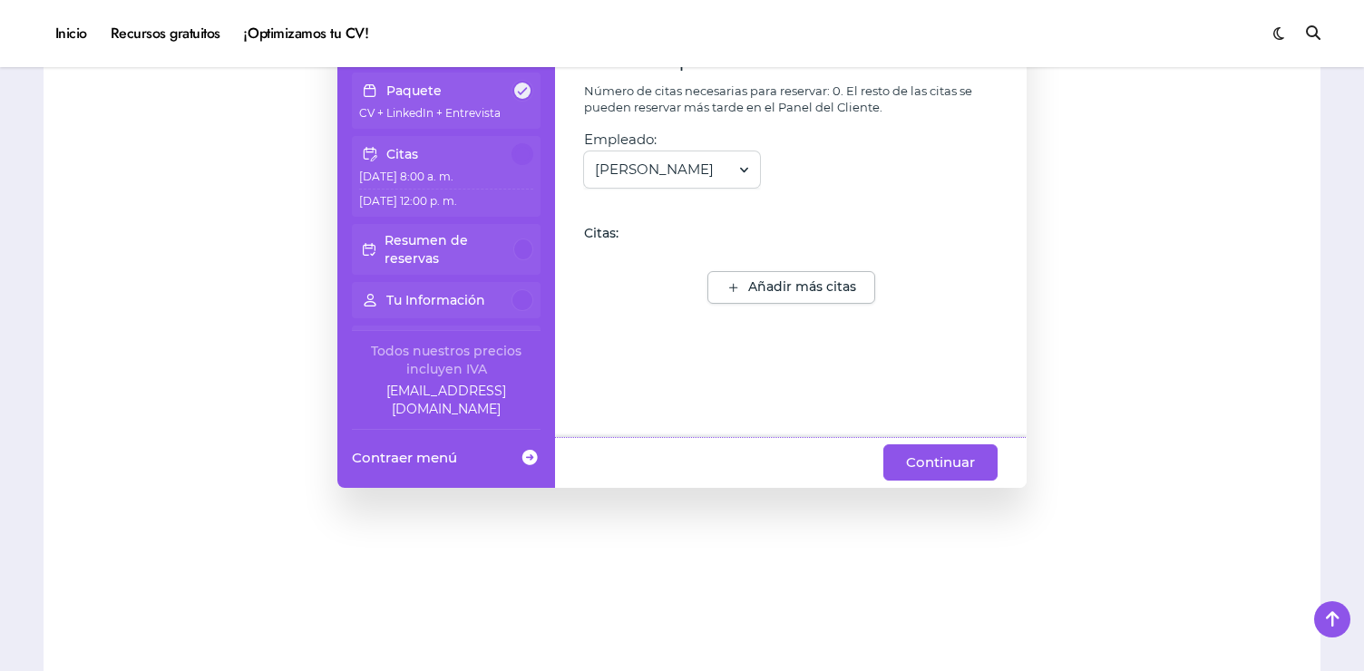
click at [650, 425] on div "Entrevistas prácticas Número de citas necesarias para reservar: 0. El resto de …" at bounding box center [791, 235] width 472 height 403
click at [929, 461] on span "Continuar" at bounding box center [940, 463] width 69 height 22
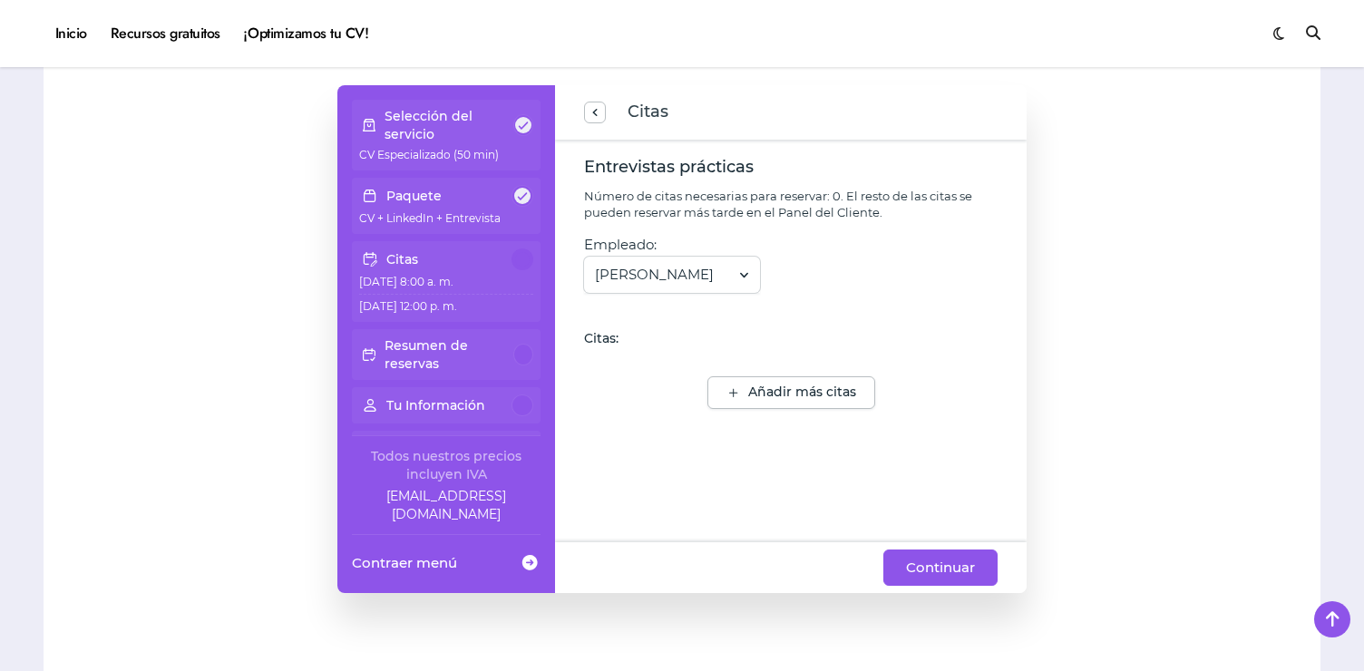
scroll to position [1182, 0]
click at [517, 259] on div at bounding box center [523, 259] width 22 height 22
click at [465, 362] on p "Resumen de reservas" at bounding box center [449, 354] width 129 height 36
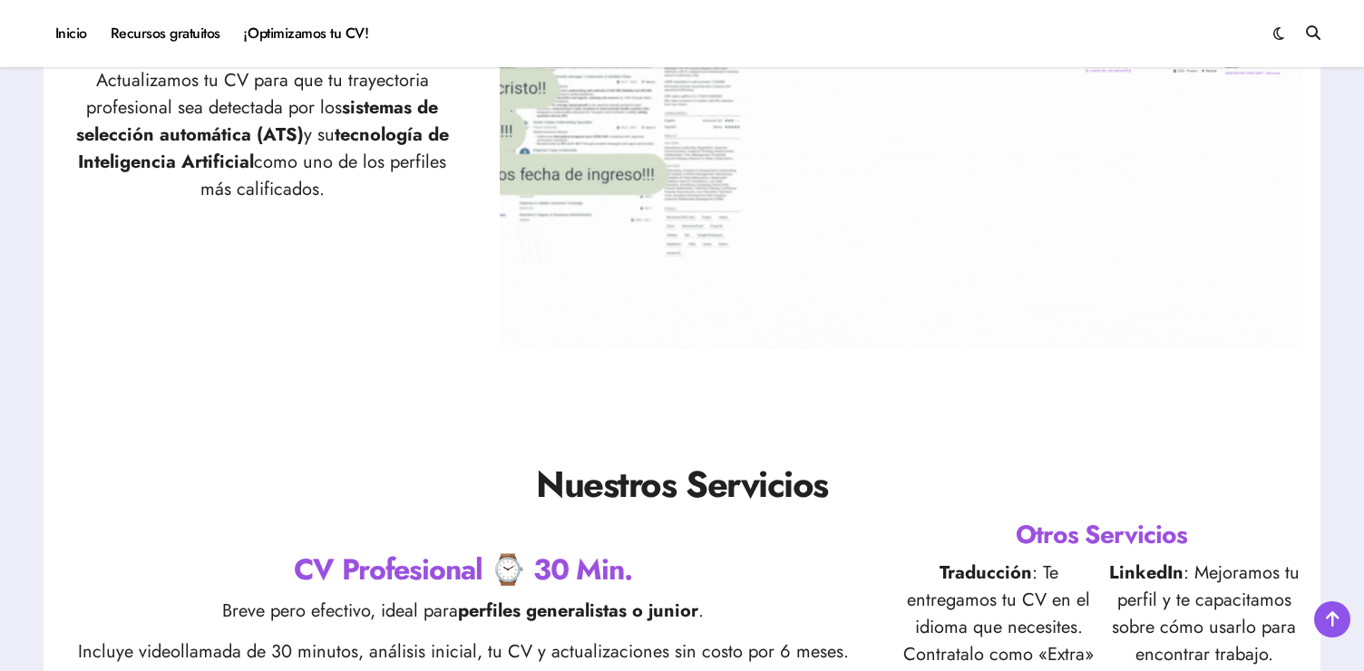
scroll to position [278, 0]
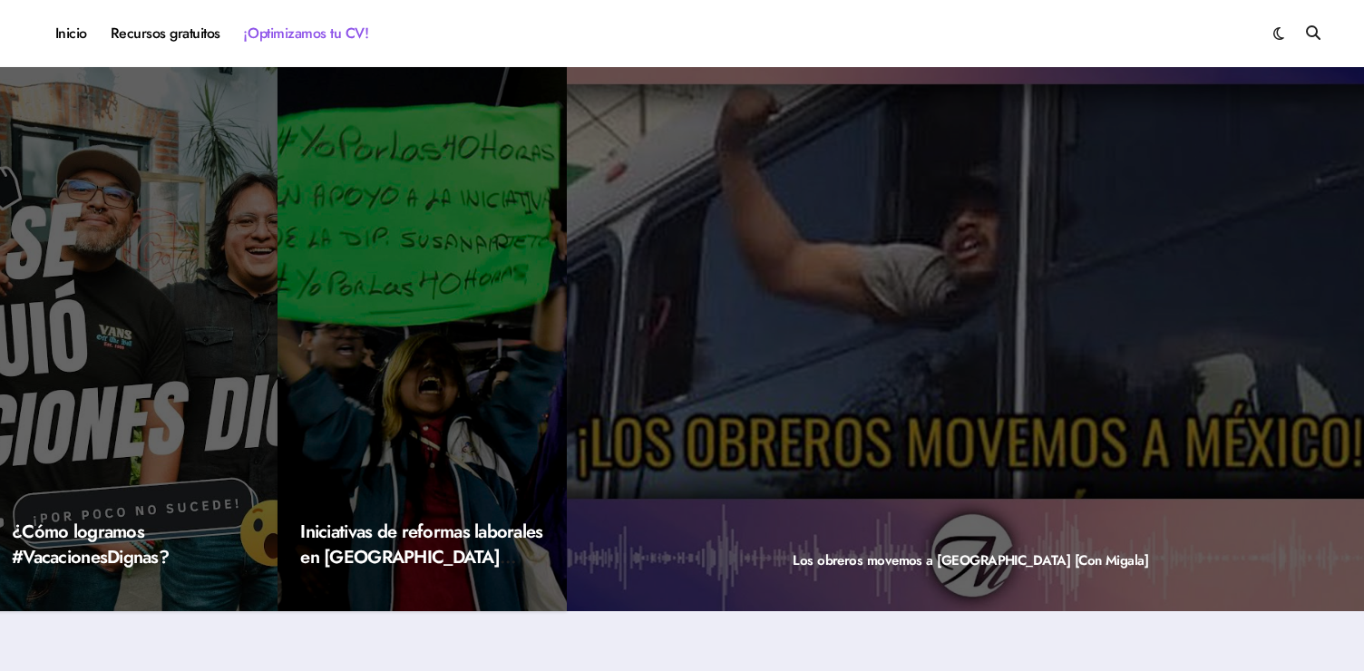
click at [272, 36] on link "¡Optimizamos tu CV!" at bounding box center [306, 33] width 148 height 49
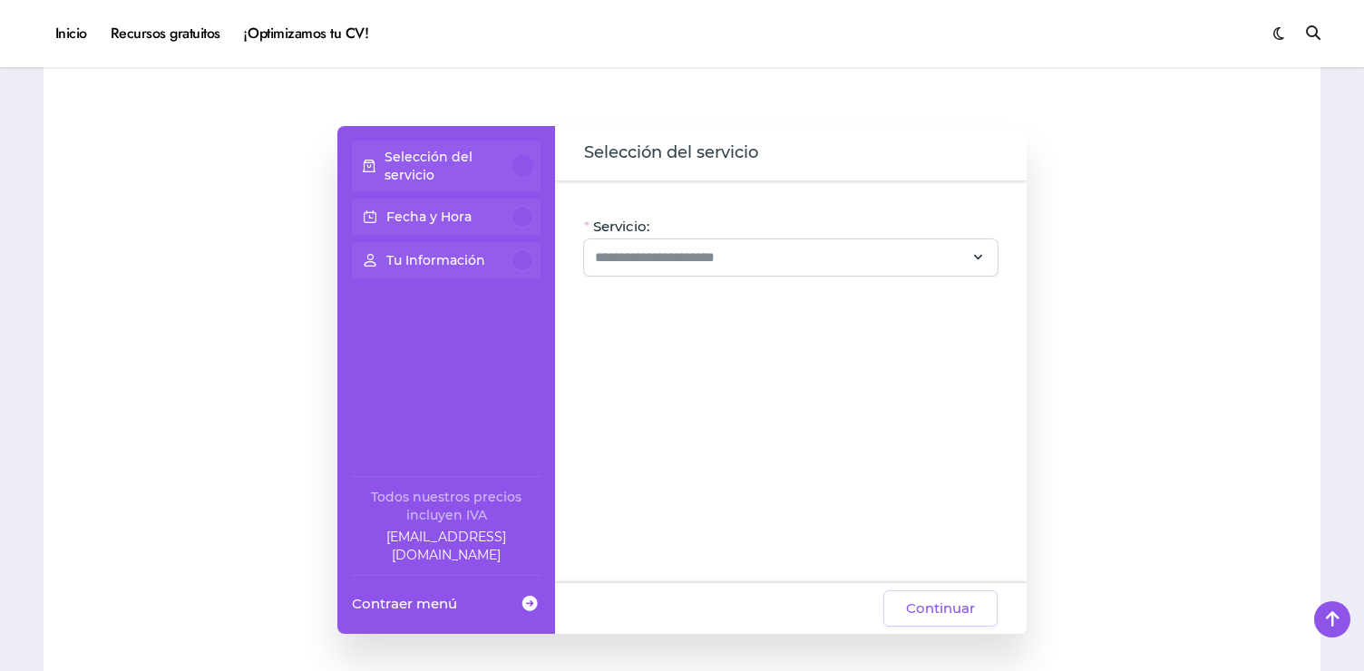
scroll to position [1140, 0]
click at [765, 258] on input "Servicio:" at bounding box center [780, 258] width 370 height 22
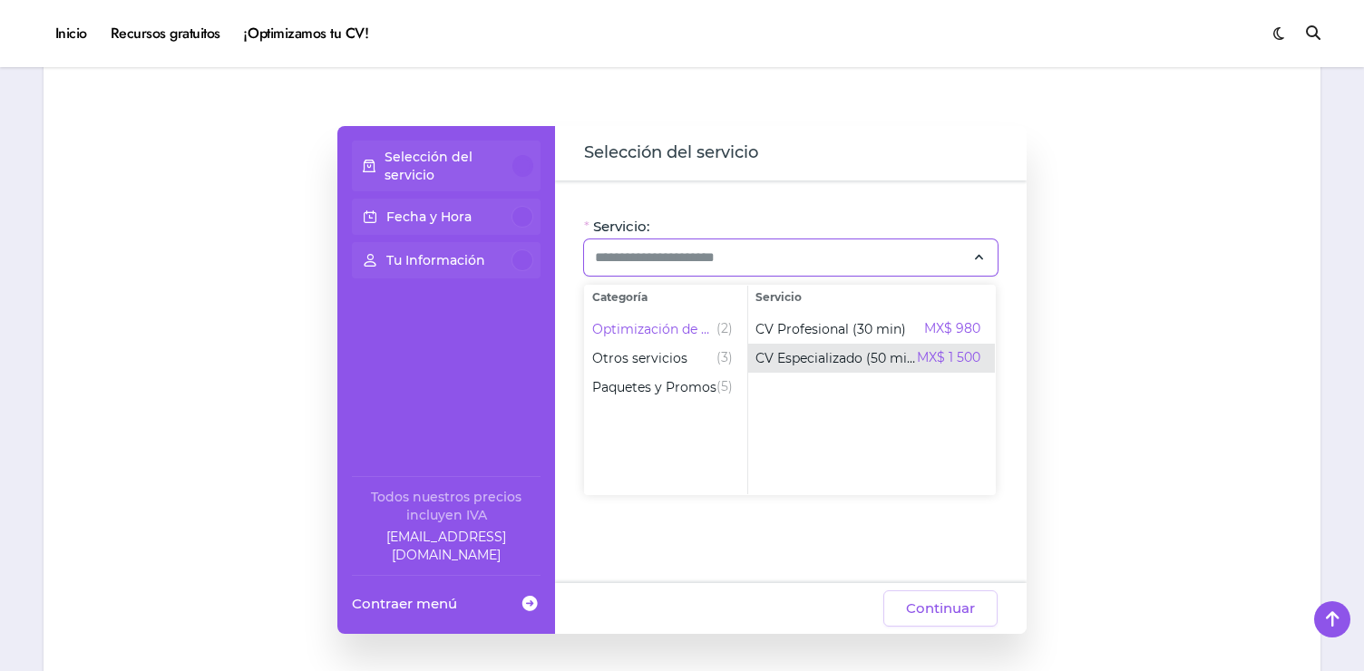
click at [801, 352] on span "CV Especializado (50 min)" at bounding box center [836, 358] width 161 height 18
type input "**********"
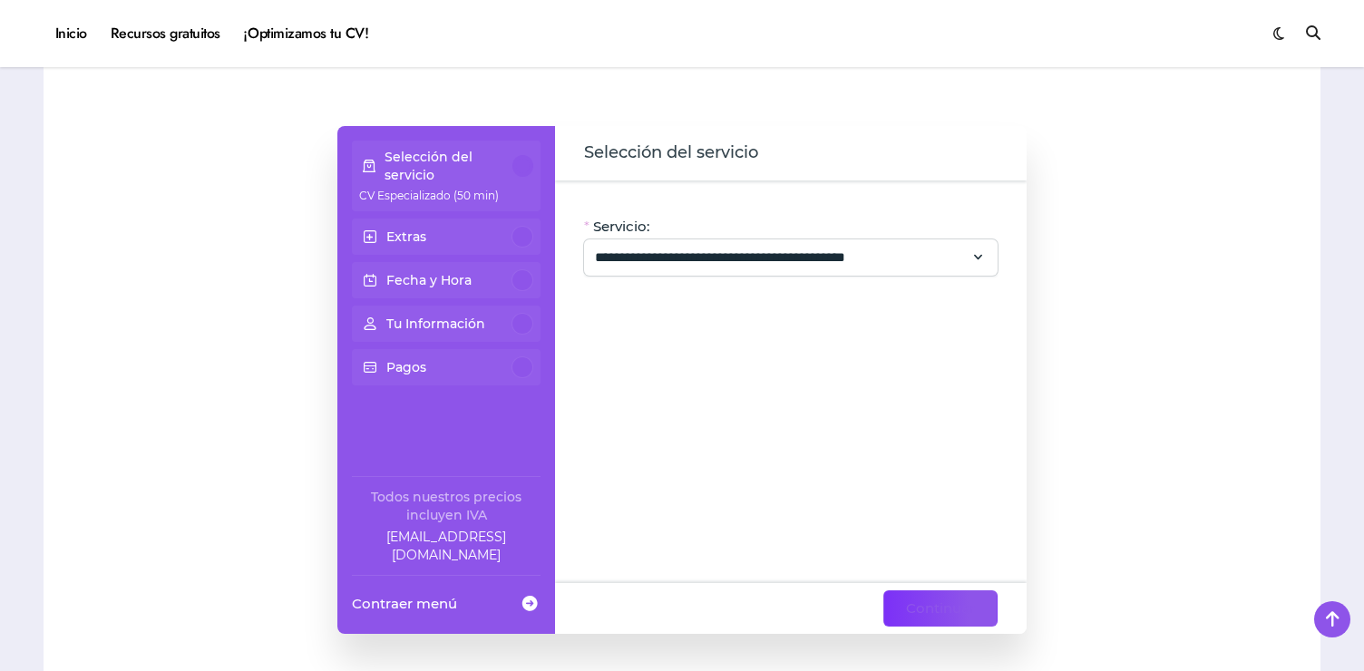
click at [982, 618] on button "Continuar" at bounding box center [941, 609] width 114 height 36
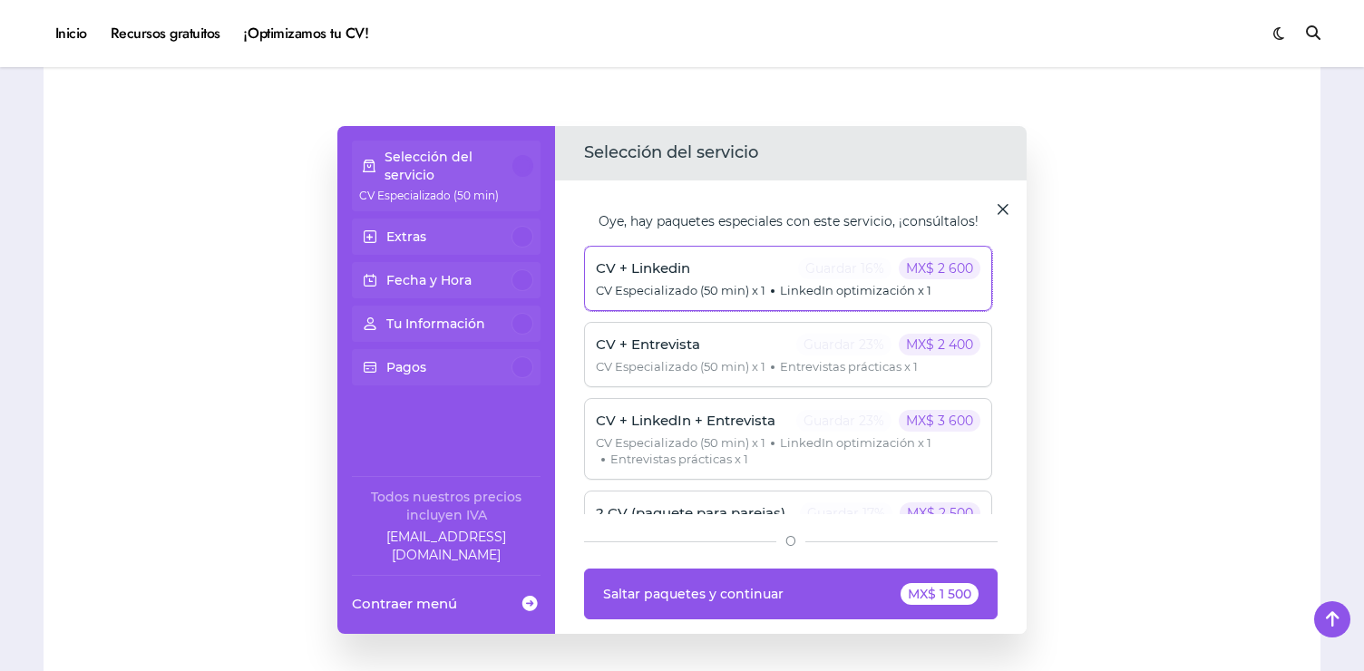
click at [825, 281] on div "CV + Linkedin Guardar 16% MX$ 2 600 CV Especializado (50 min) x 1 LinkedIn opti…" at bounding box center [788, 278] width 408 height 65
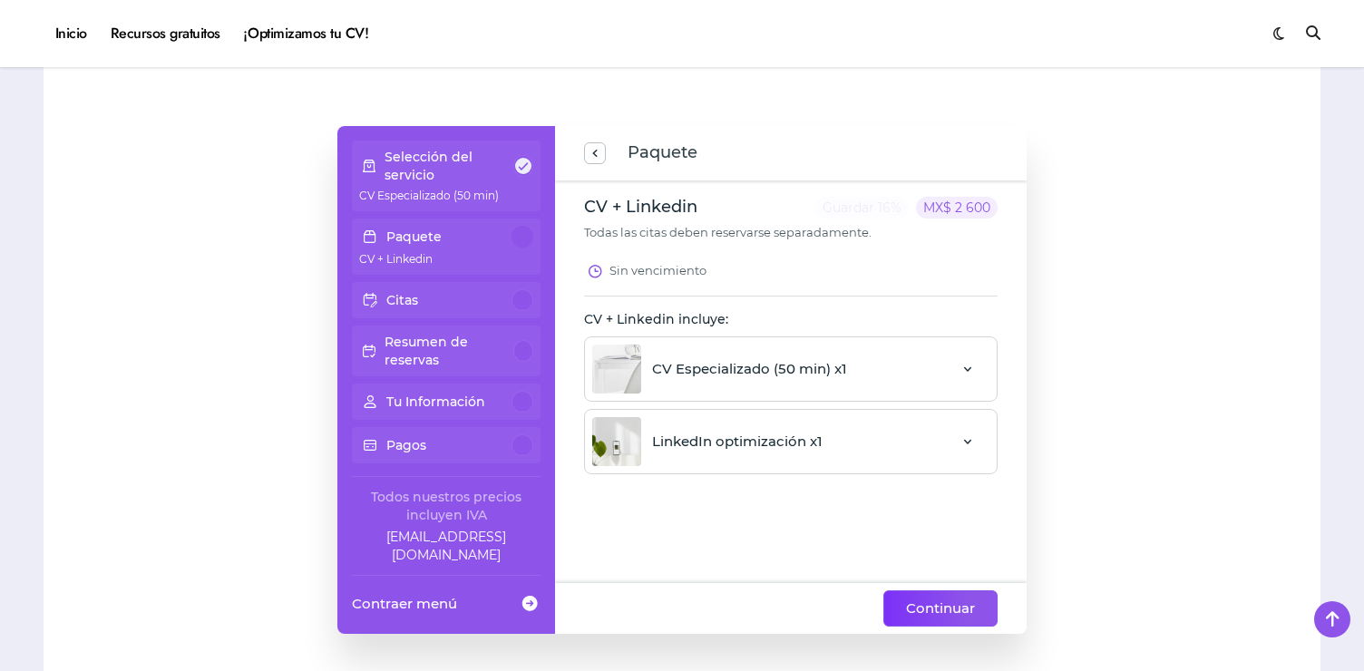
click at [909, 606] on span "Continuar" at bounding box center [940, 609] width 69 height 22
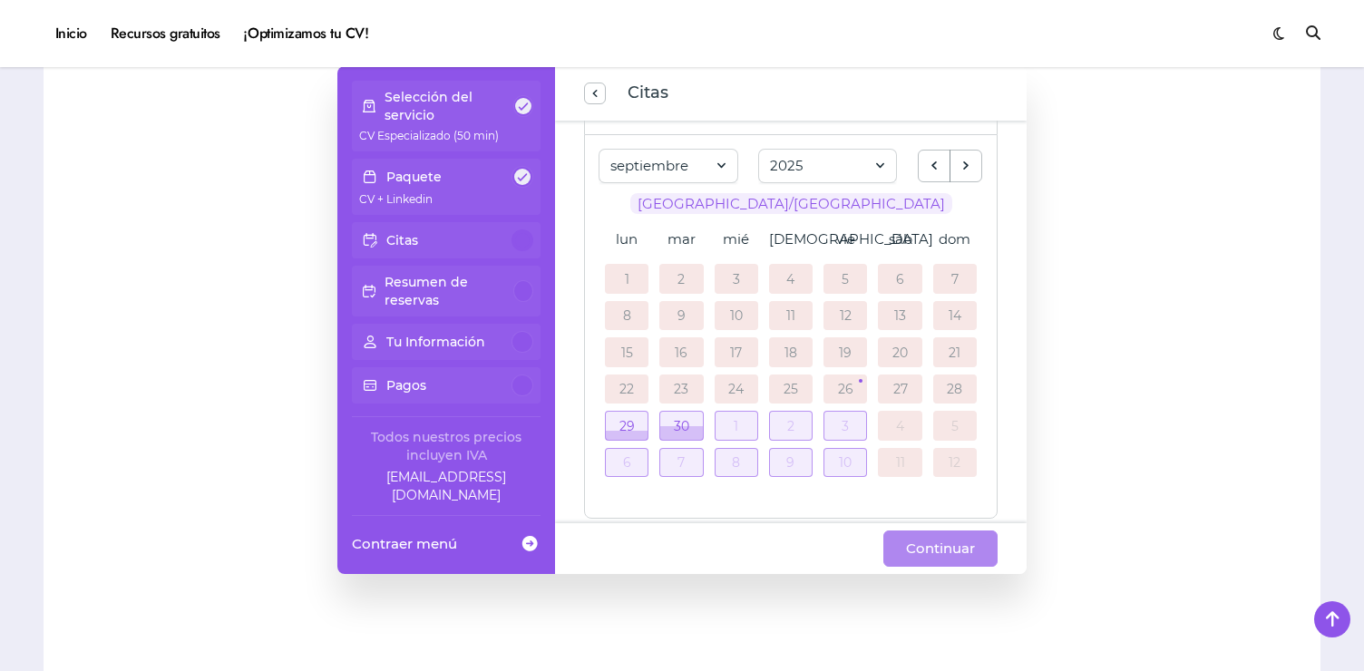
scroll to position [172, 0]
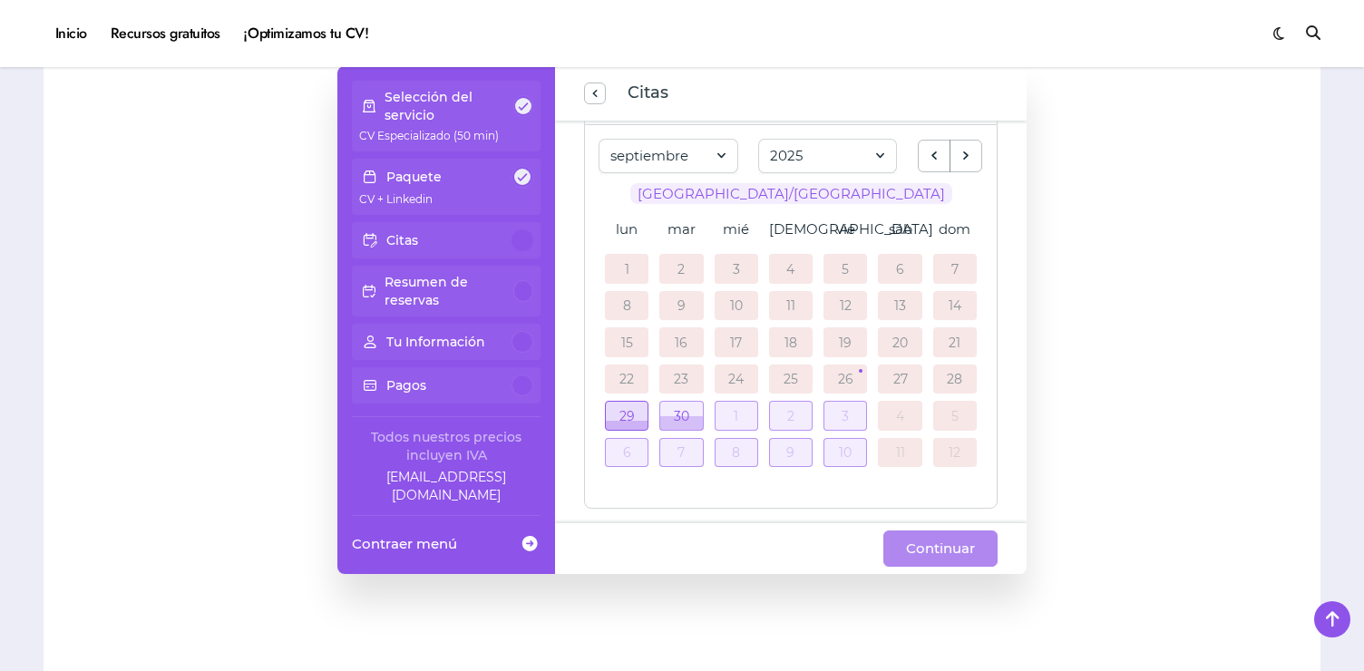
click at [630, 421] on div at bounding box center [627, 425] width 42 height 9
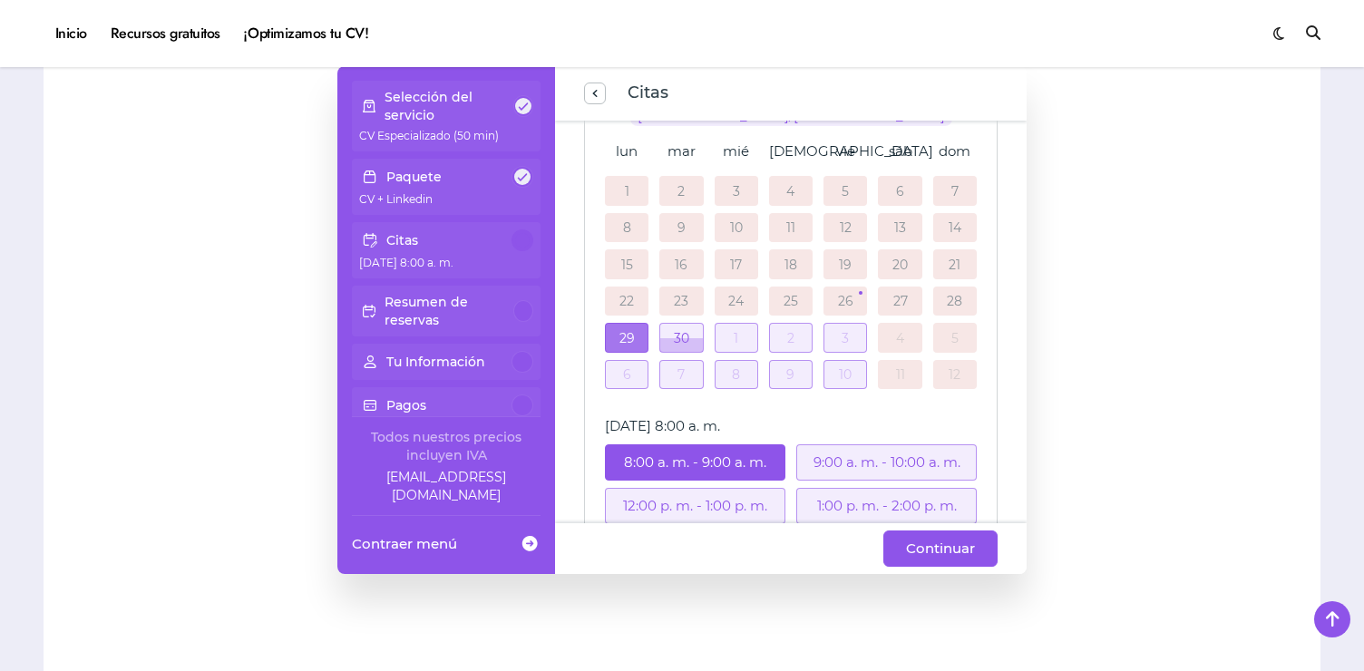
scroll to position [317, 0]
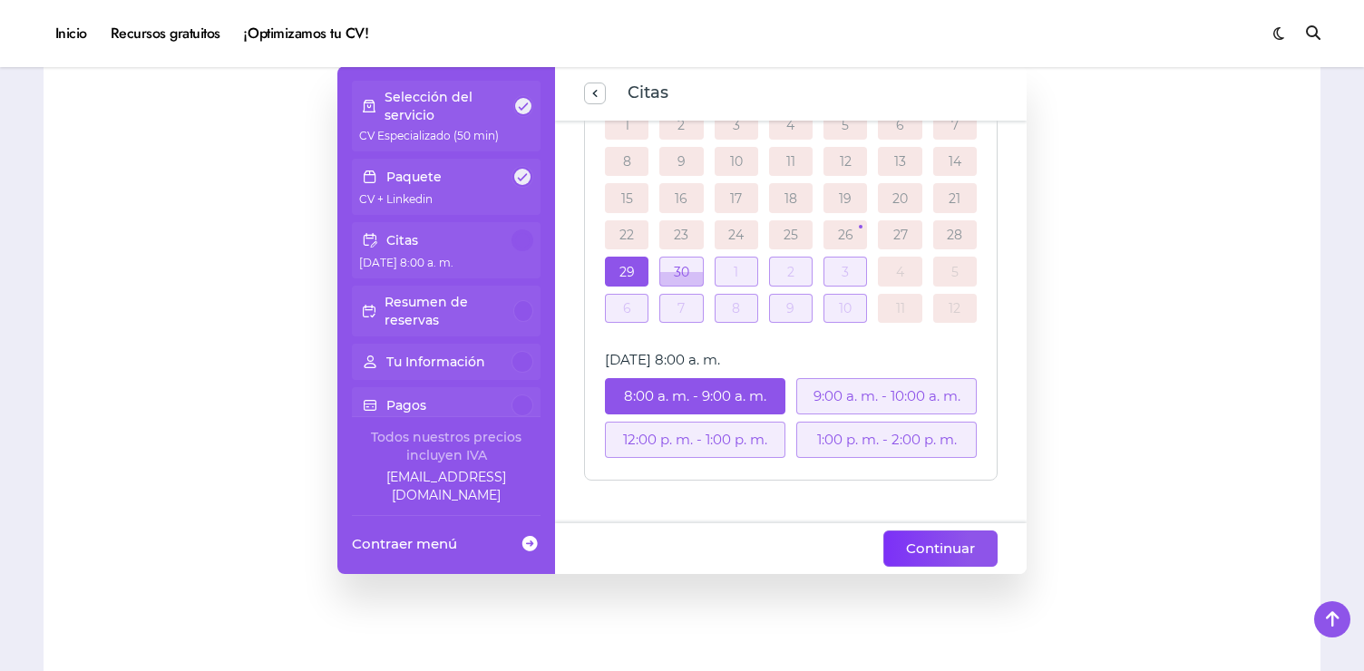
click at [910, 545] on span "Continuar" at bounding box center [940, 549] width 69 height 22
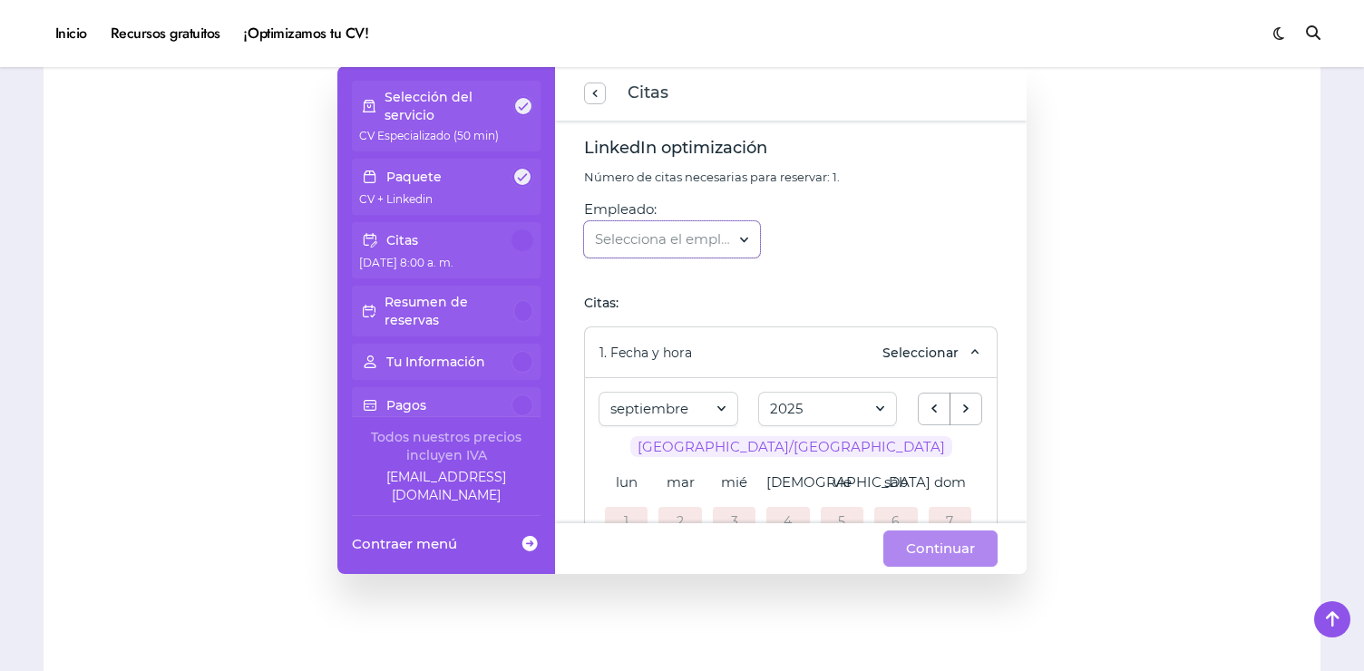
click at [731, 241] on div at bounding box center [663, 240] width 136 height 40
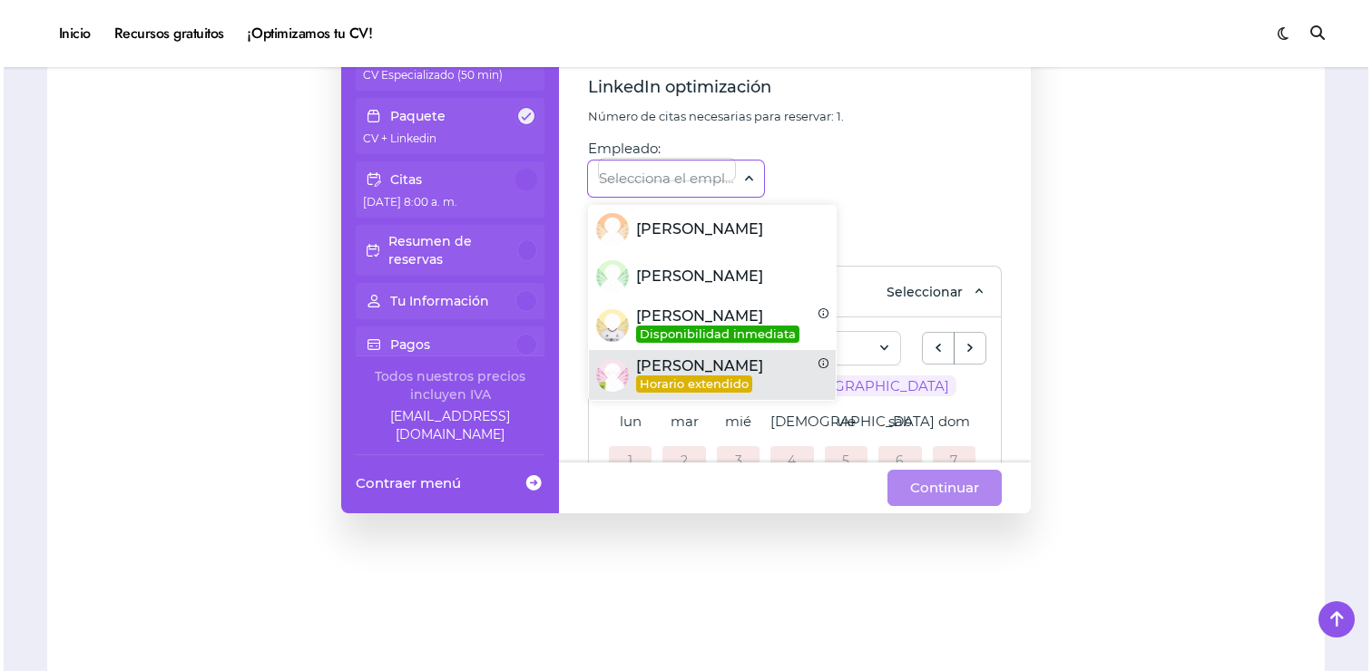
scroll to position [1259, 0]
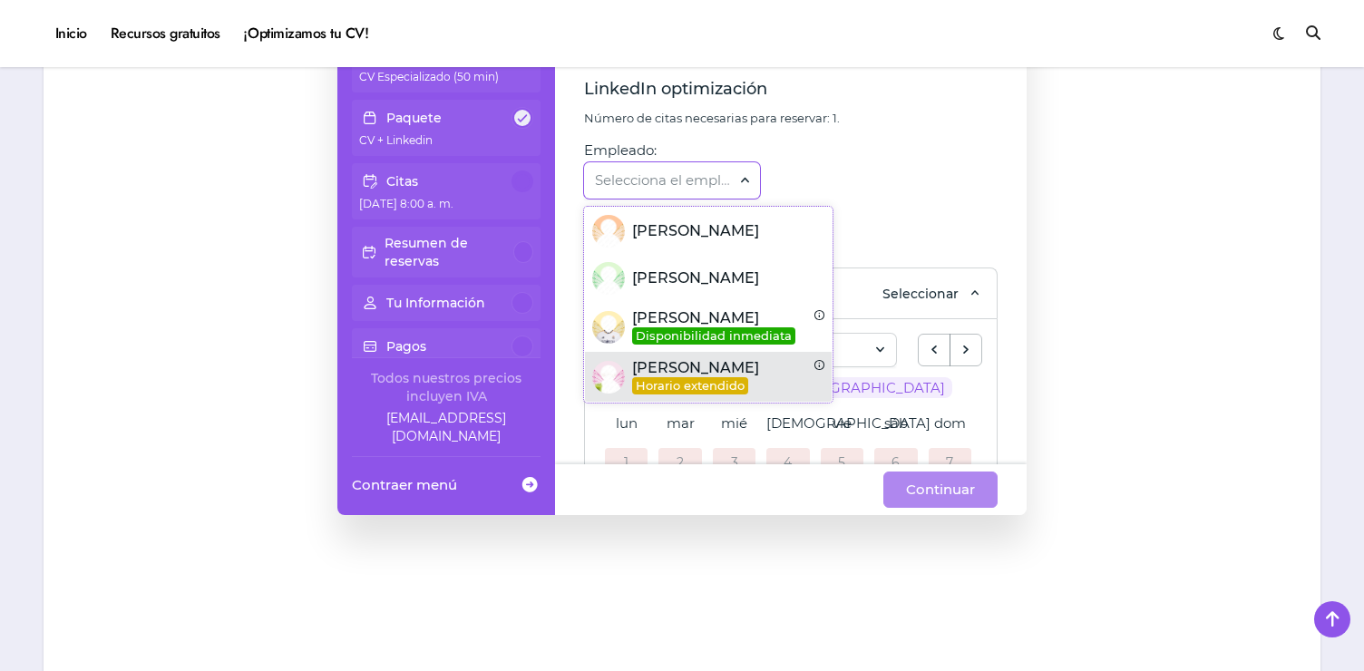
click at [818, 366] on span "dropdown" at bounding box center [819, 364] width 15 height 15
